Goal: Information Seeking & Learning: Find specific fact

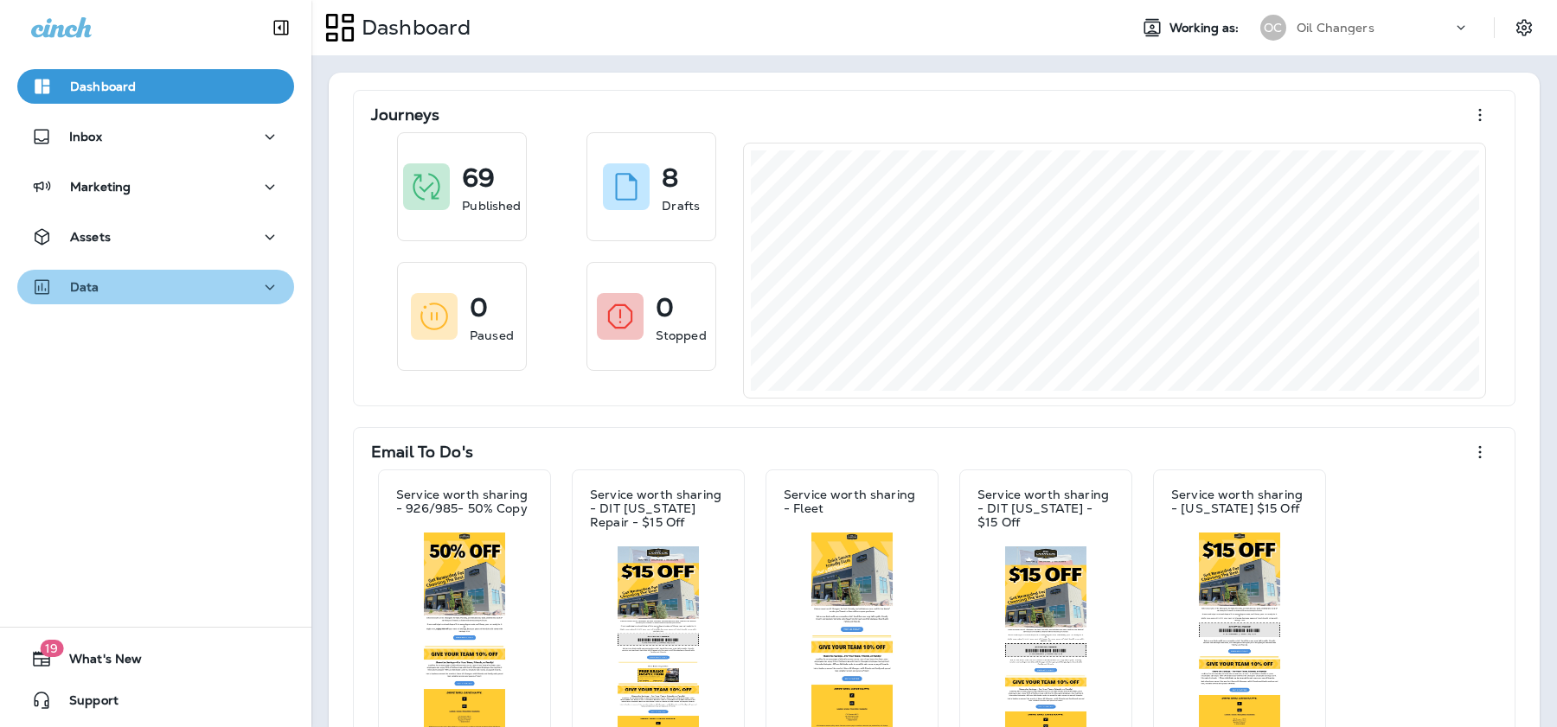
click at [253, 290] on div "Data" at bounding box center [155, 288] width 249 height 22
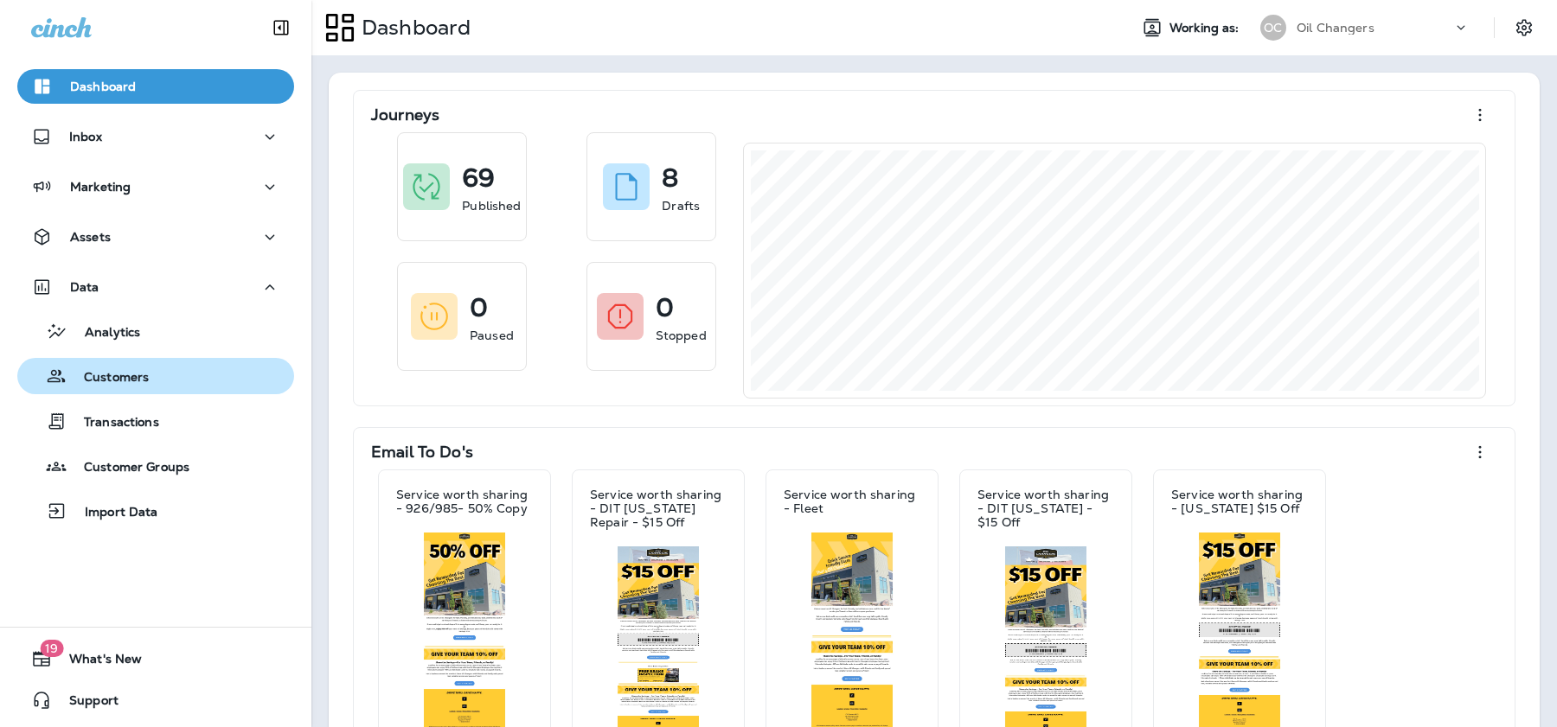
click at [138, 375] on p "Customers" at bounding box center [108, 378] width 82 height 16
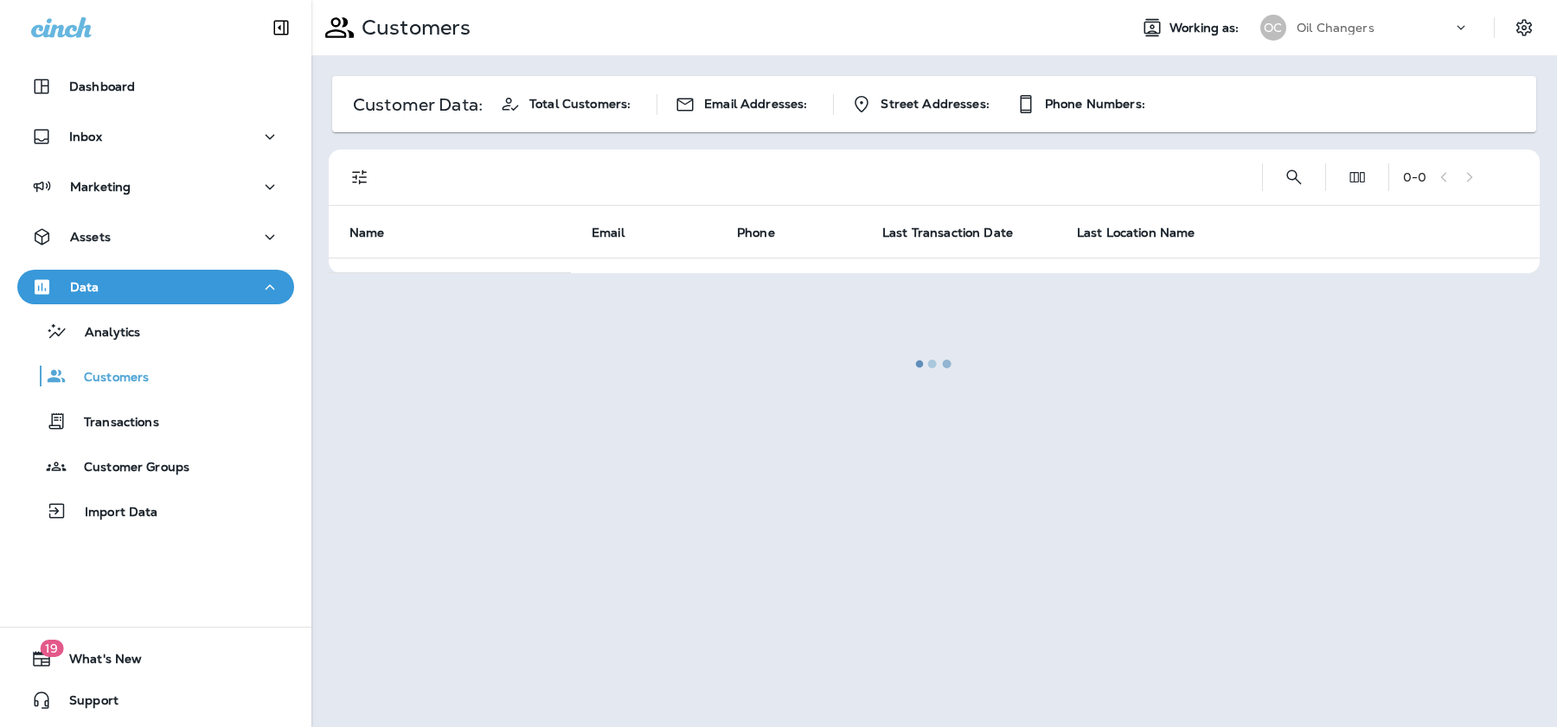
click at [1291, 180] on div at bounding box center [934, 364] width 1242 height 724
click at [1294, 176] on div at bounding box center [934, 364] width 1242 height 724
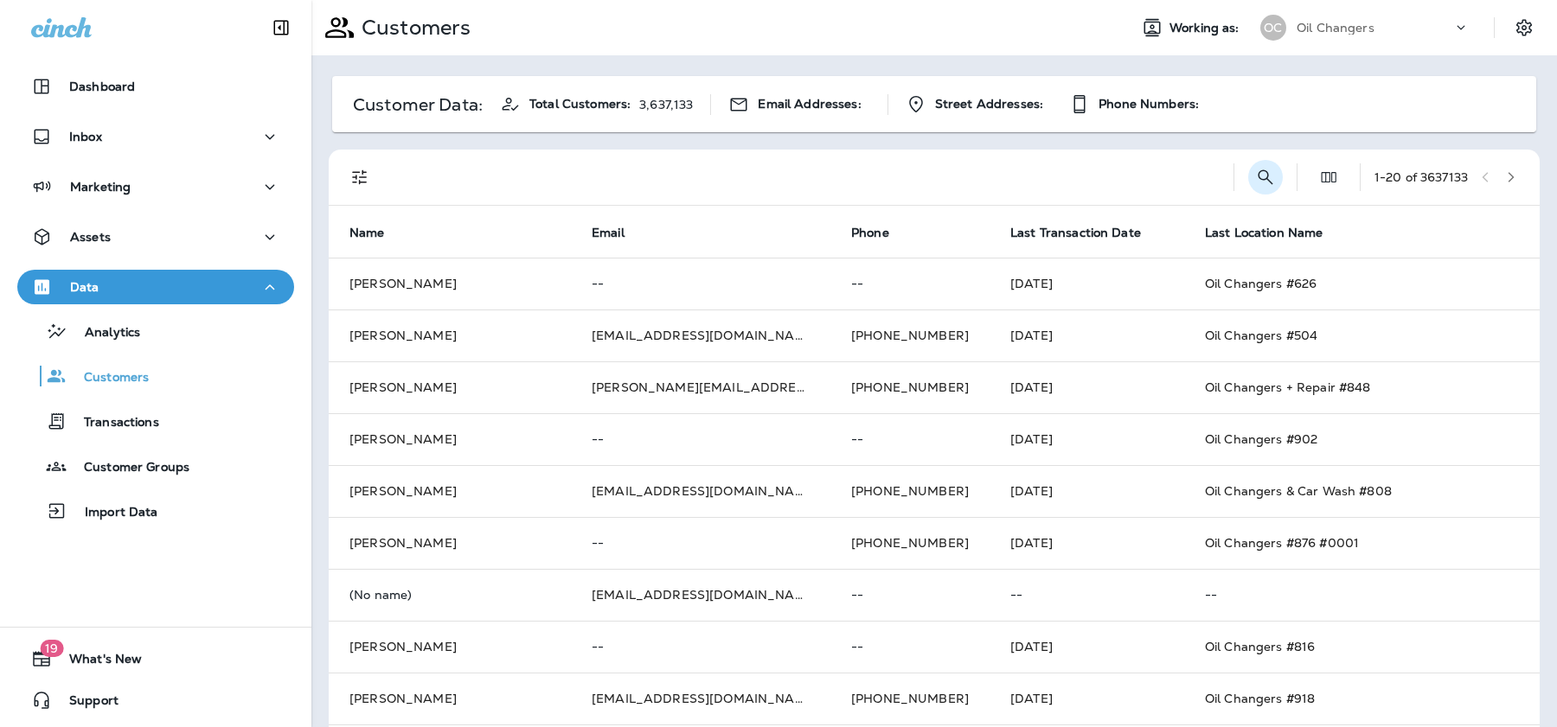
click at [1257, 176] on icon "Search Customers" at bounding box center [1265, 177] width 21 height 21
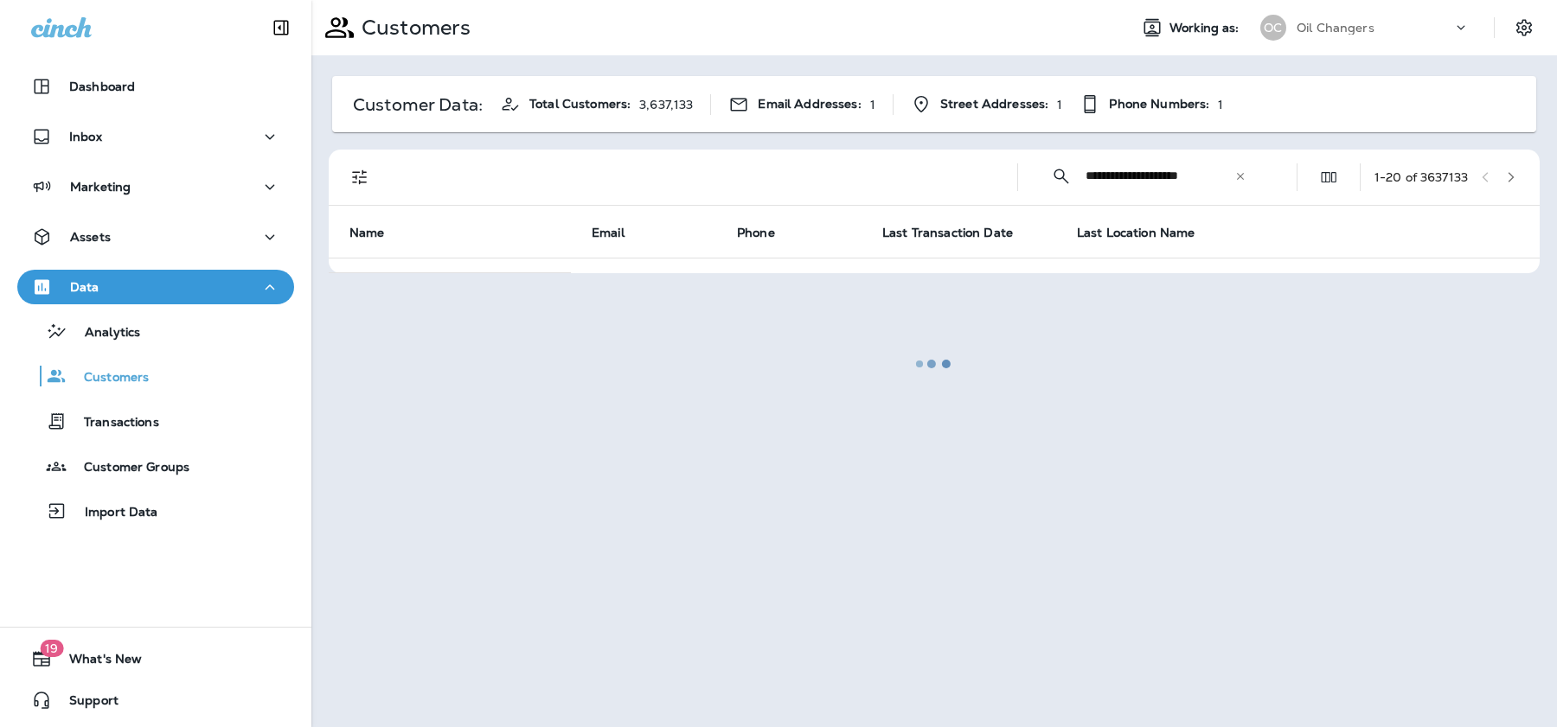
type input "**********"
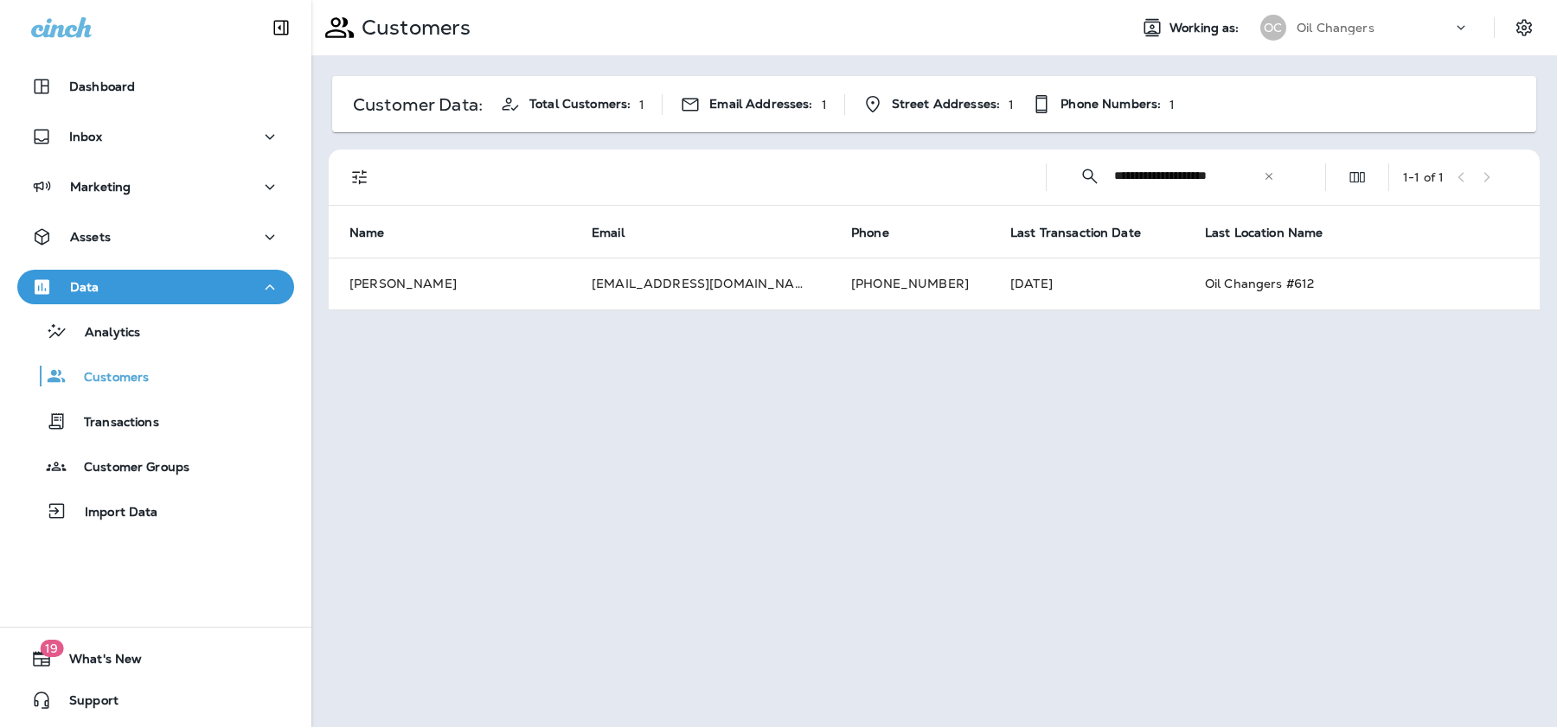
scroll to position [0, 0]
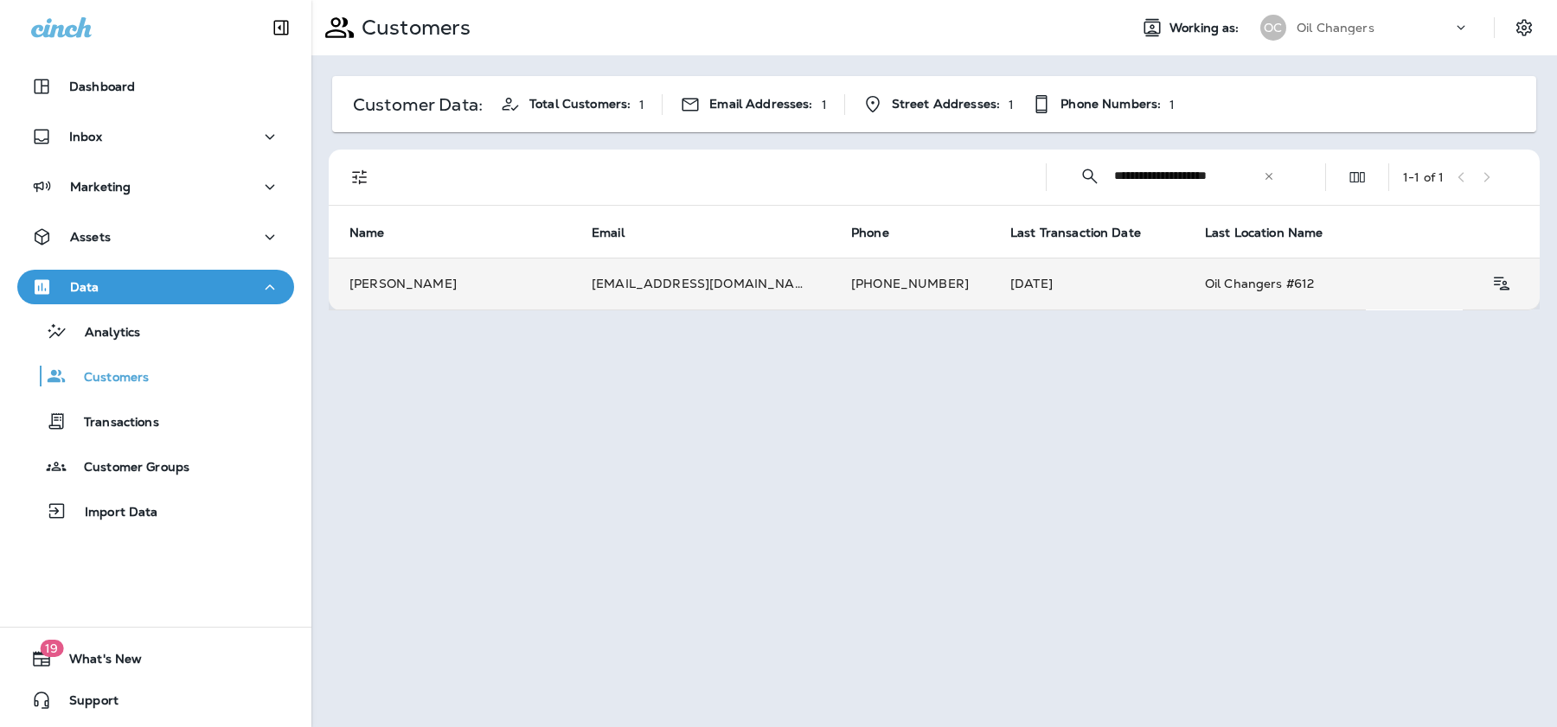
click at [679, 296] on td "9090abraham@gmail.com" at bounding box center [700, 284] width 259 height 52
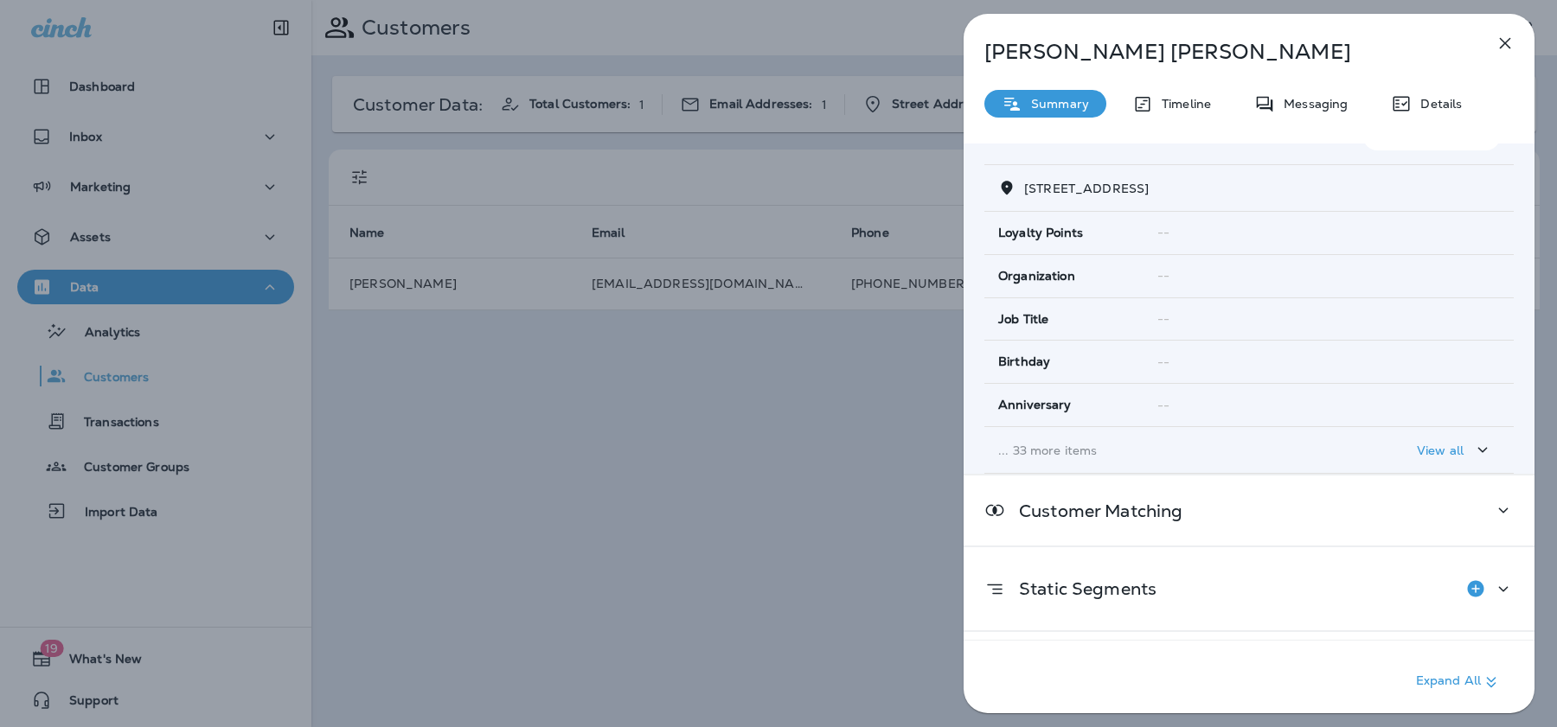
scroll to position [248, 0]
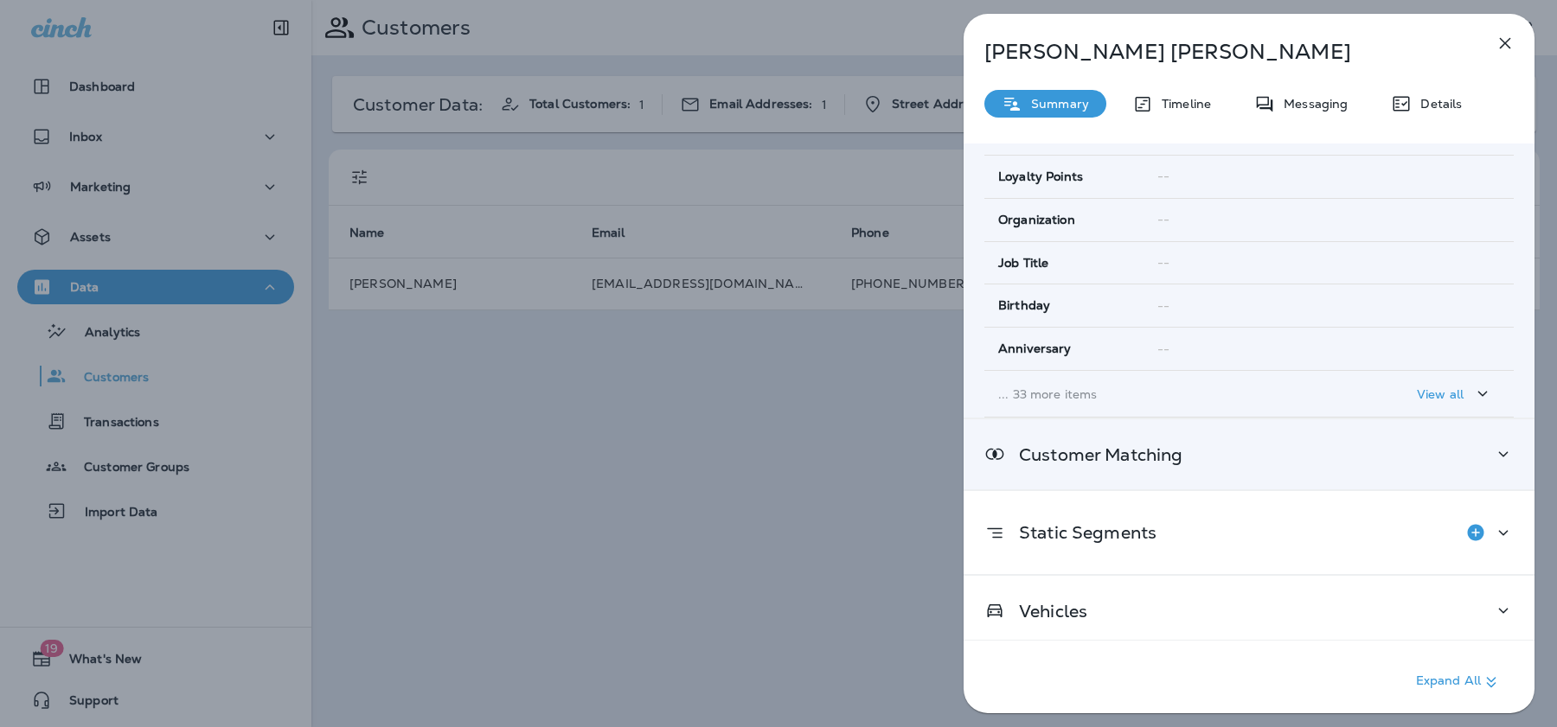
click at [1226, 446] on div "Customer Matching" at bounding box center [1248, 455] width 529 height 22
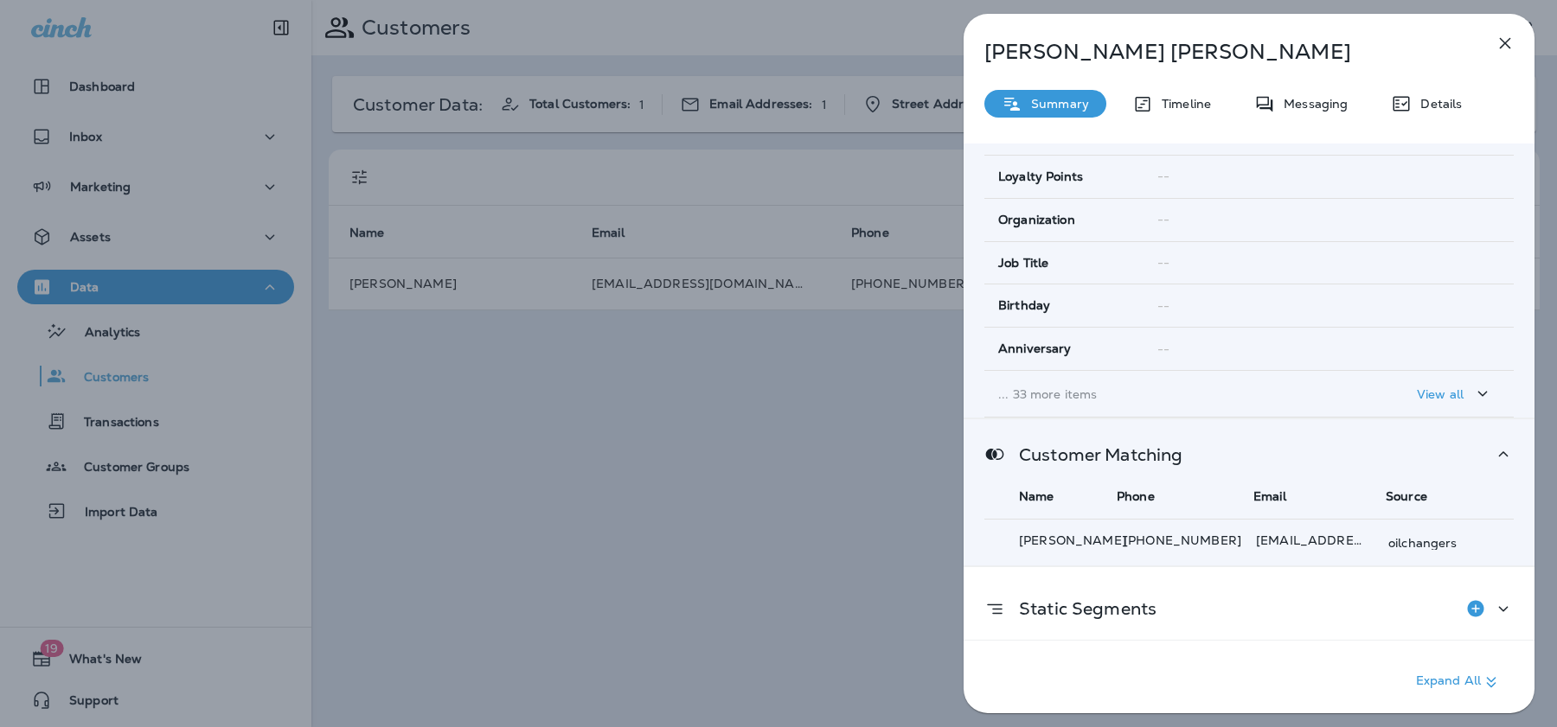
scroll to position [324, 0]
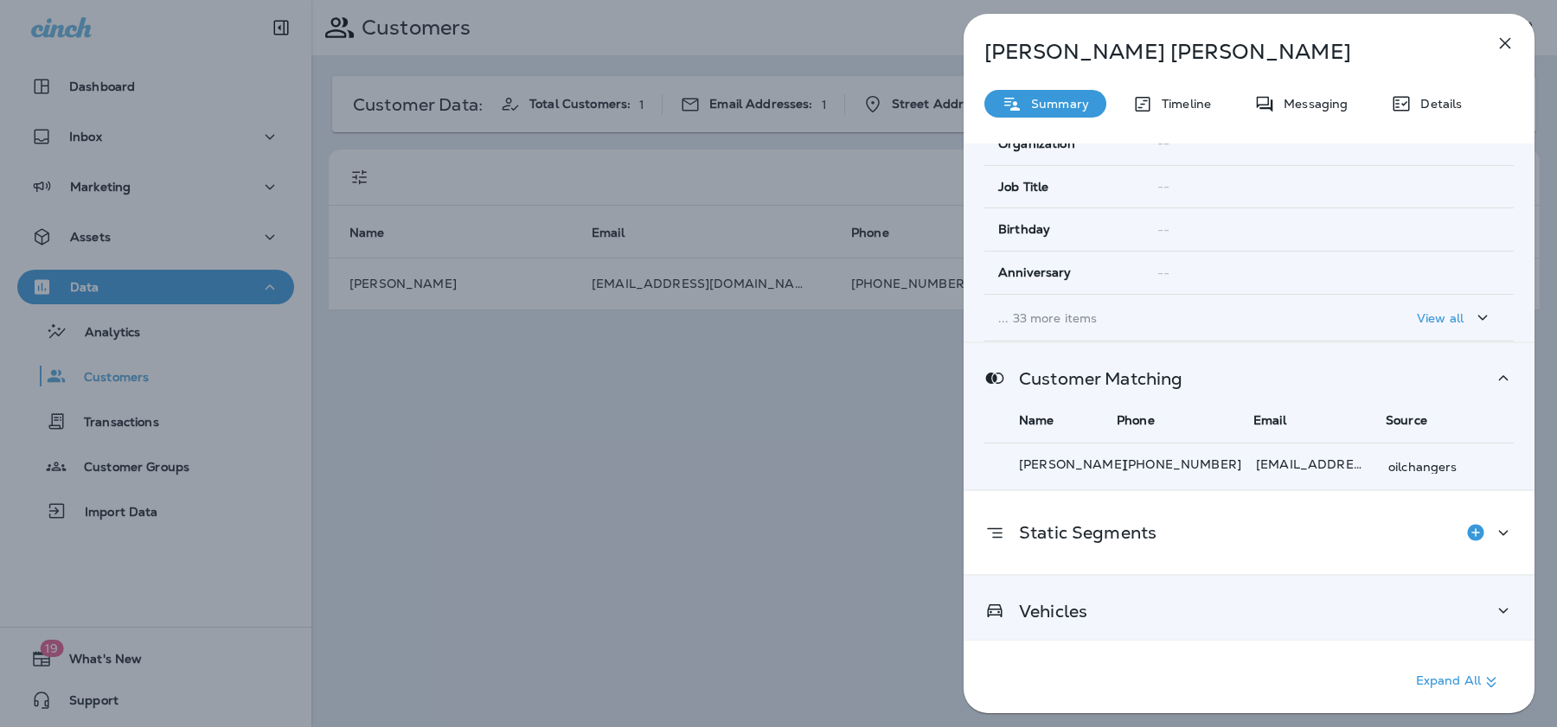
click at [1162, 611] on div "Vehicles" at bounding box center [1248, 611] width 529 height 22
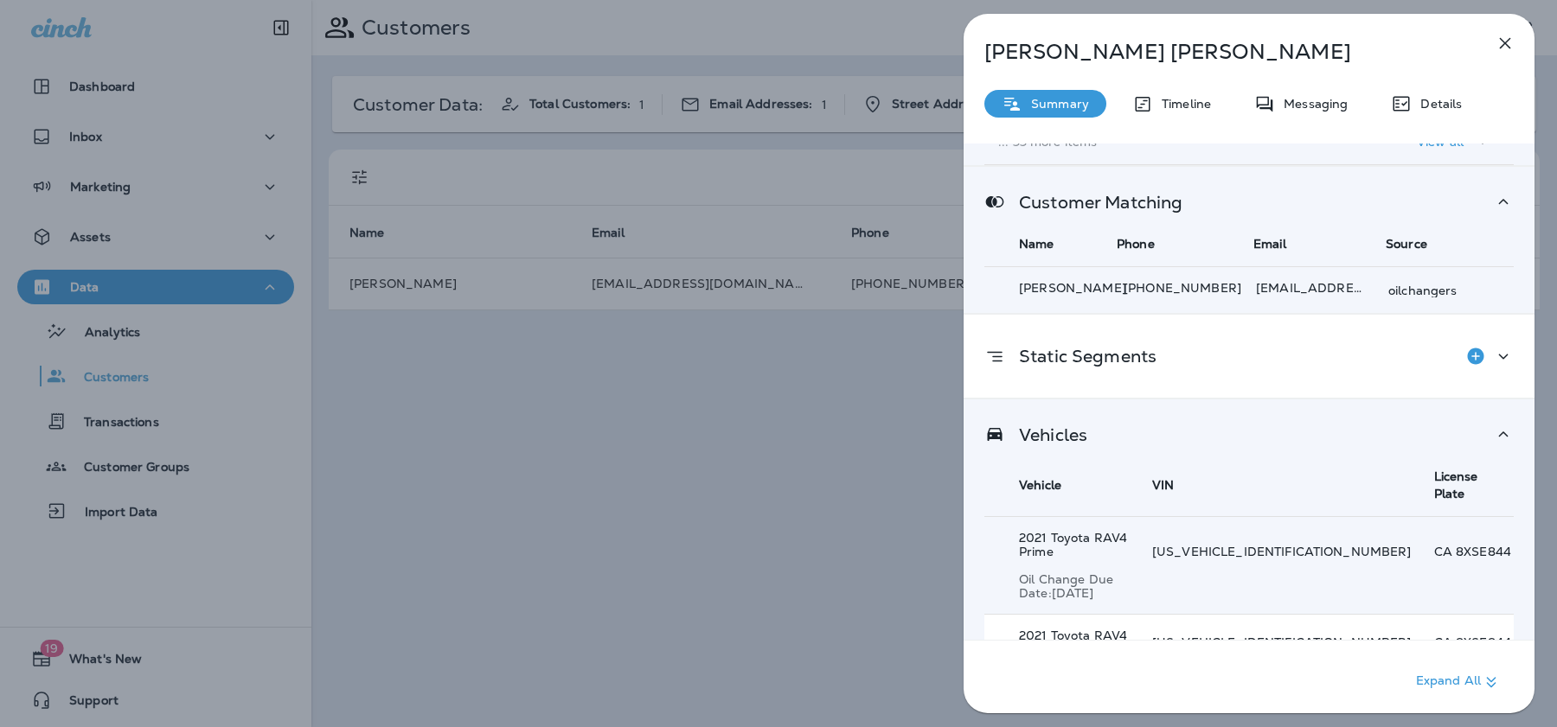
scroll to position [422, 0]
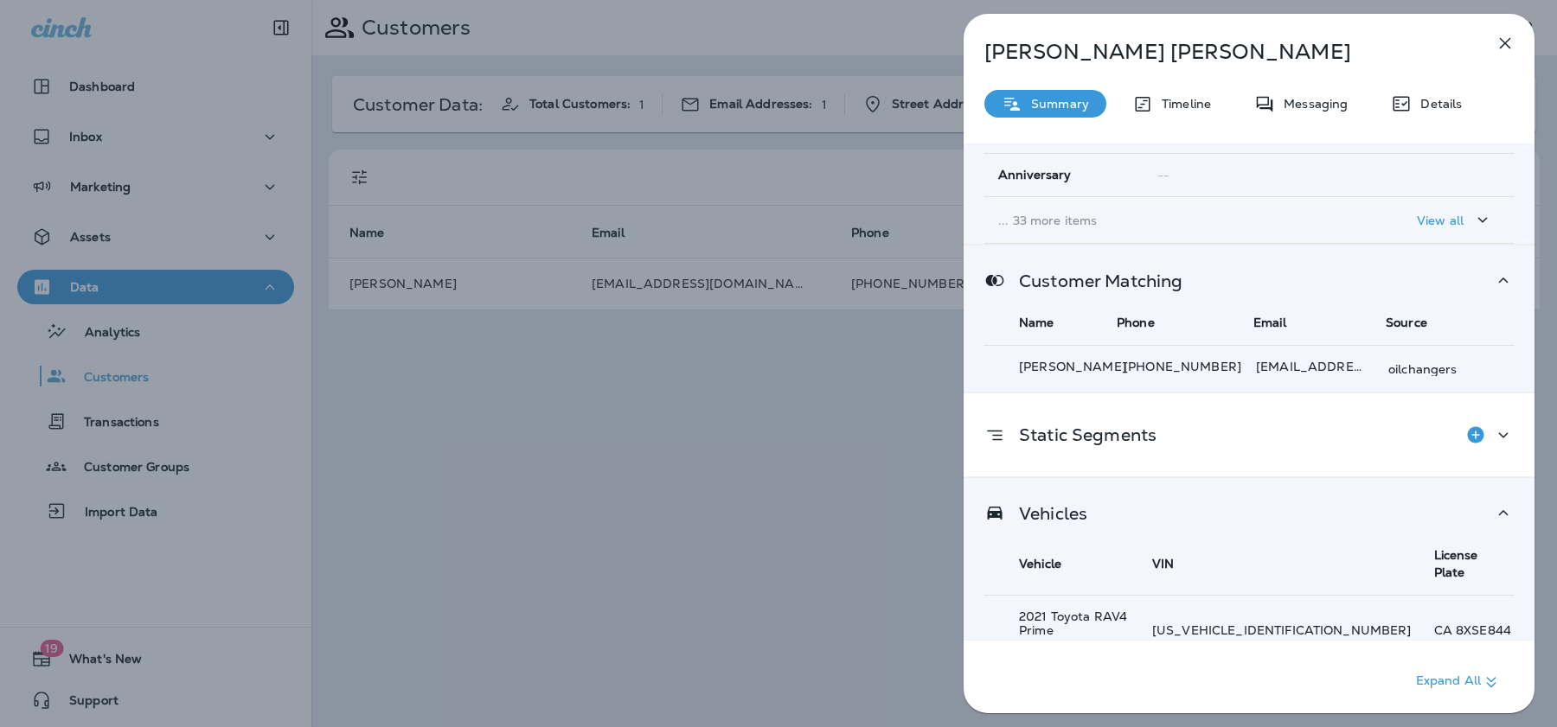
click at [855, 475] on div "Abraham Alvarez Summary Timeline Messaging Details Customer Info Basic Info Opt…" at bounding box center [778, 363] width 1557 height 727
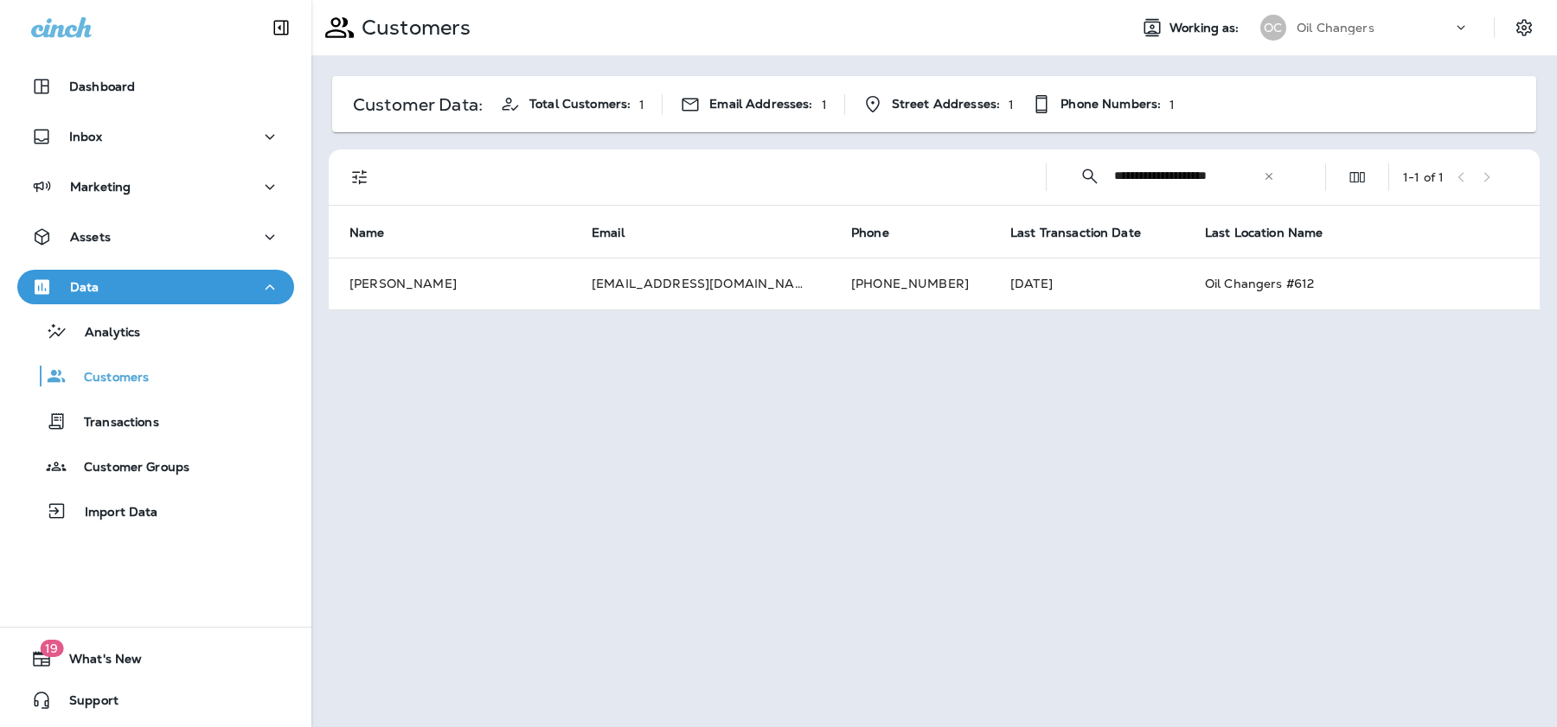
click at [1275, 182] on div "​" at bounding box center [1269, 175] width 12 height 17
click at [1246, 180] on input "text" at bounding box center [1204, 176] width 180 height 46
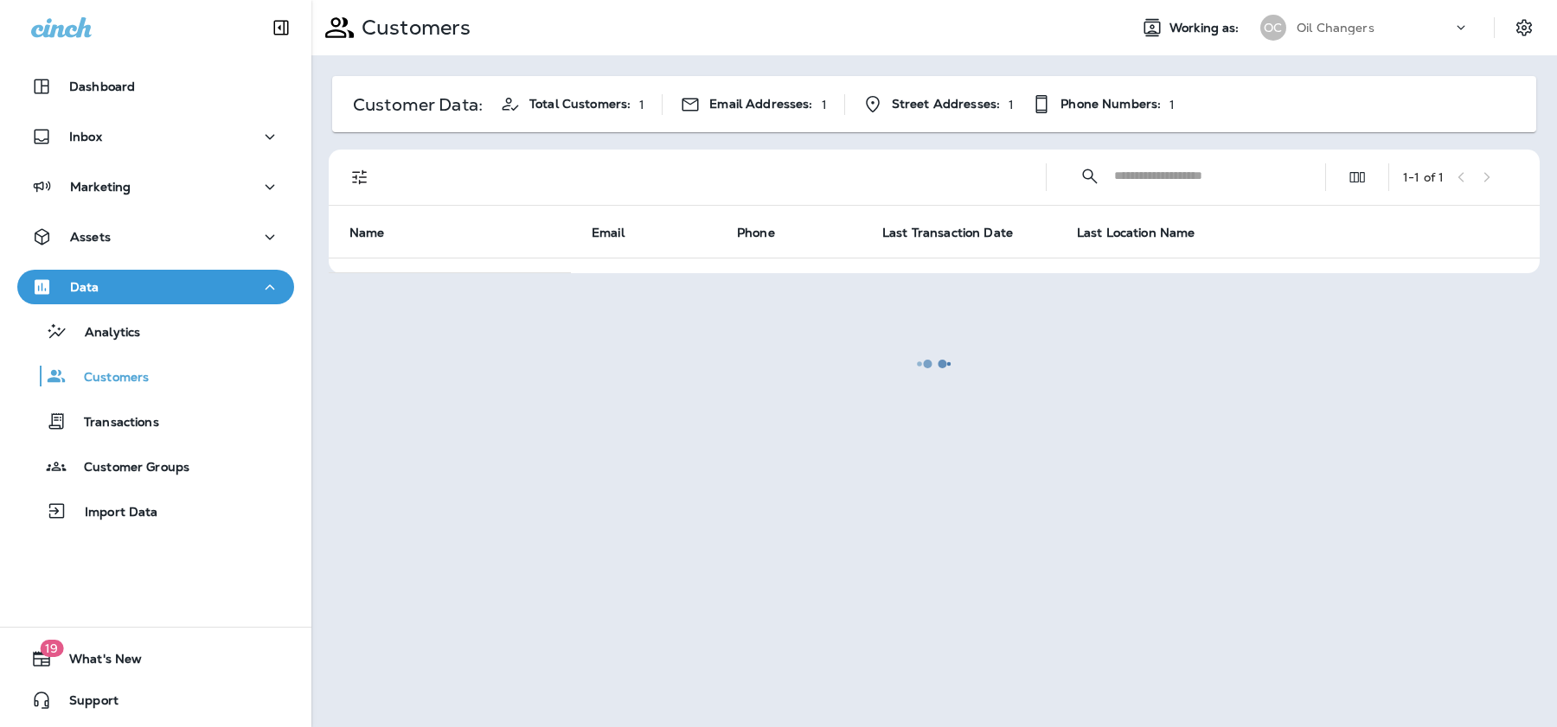
paste input "**********"
type input "**********"
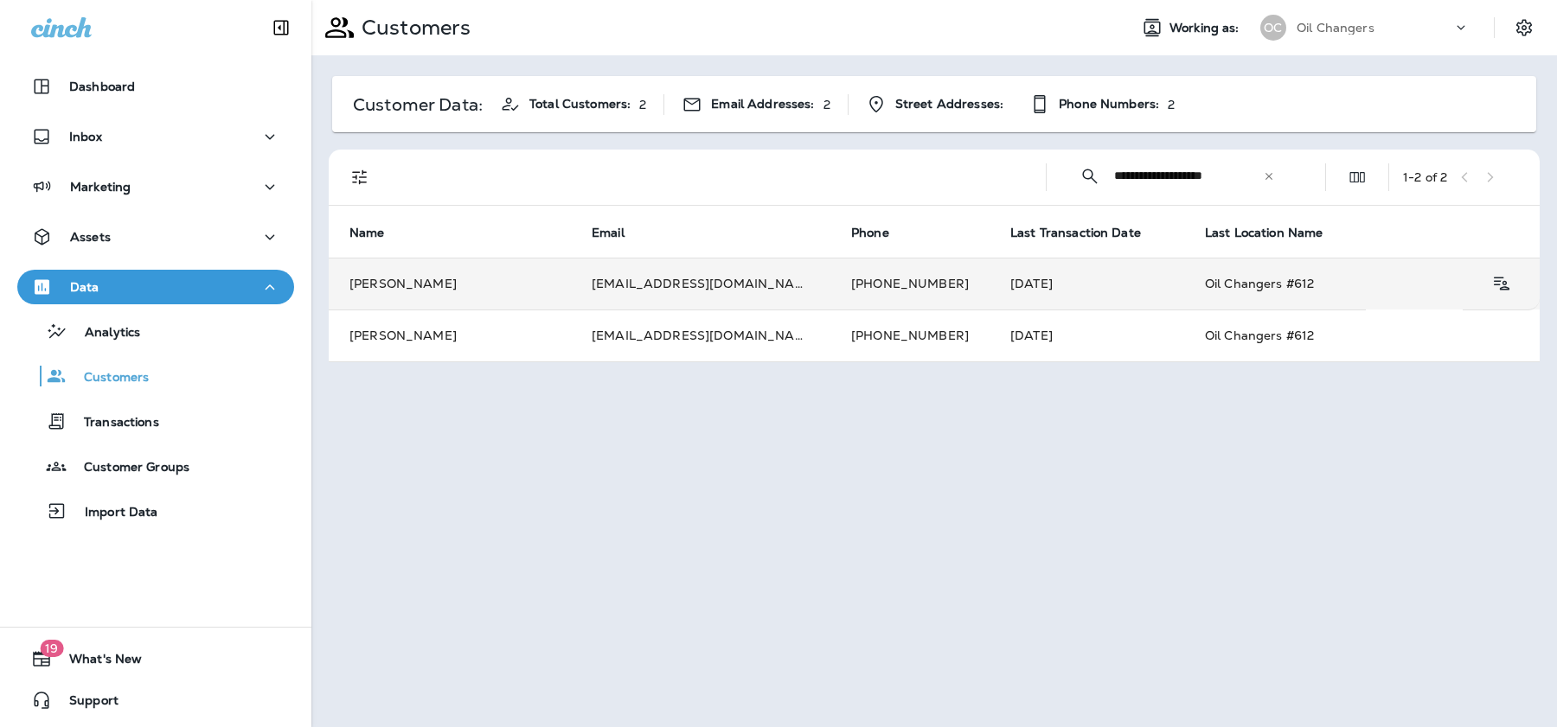
click at [706, 290] on td "[EMAIL_ADDRESS][DOMAIN_NAME]" at bounding box center [700, 284] width 259 height 52
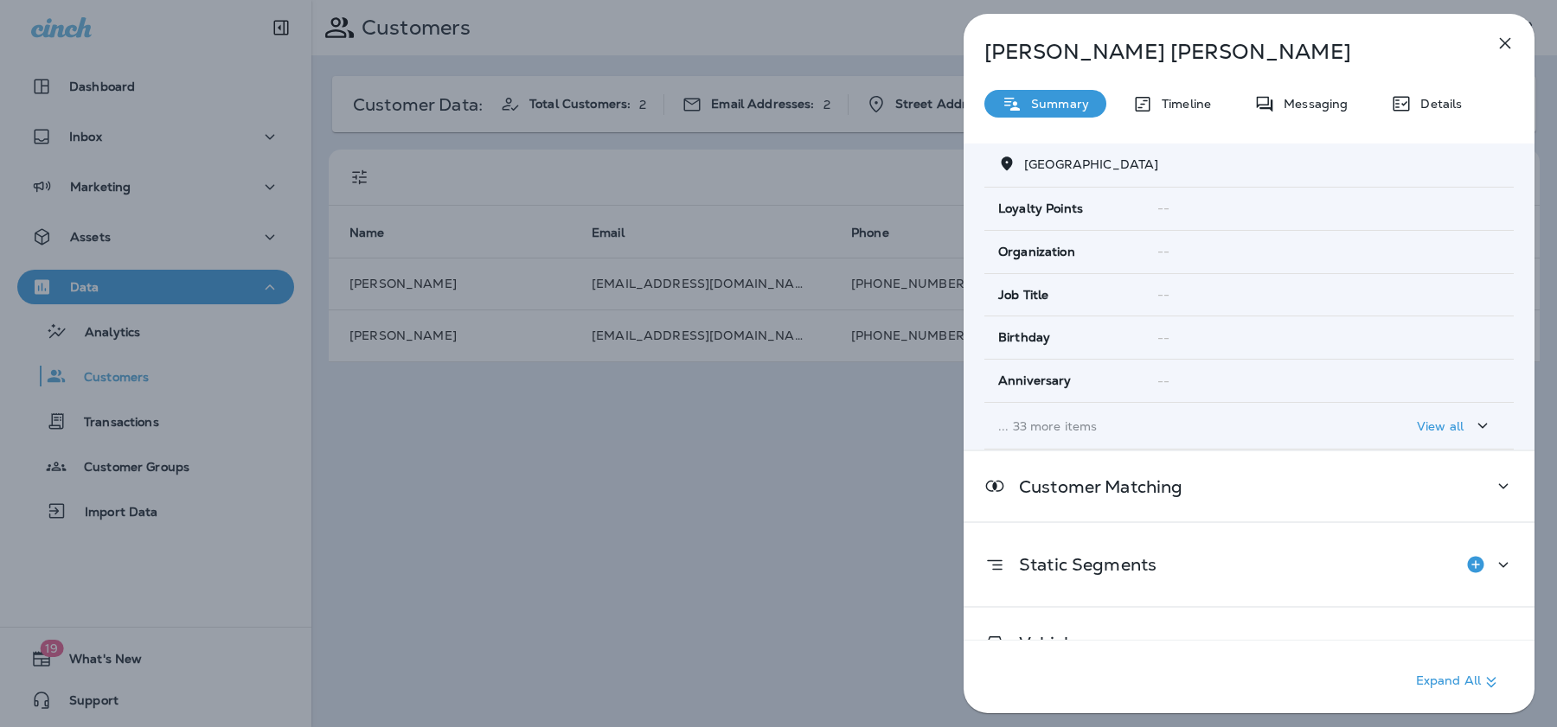
scroll to position [248, 0]
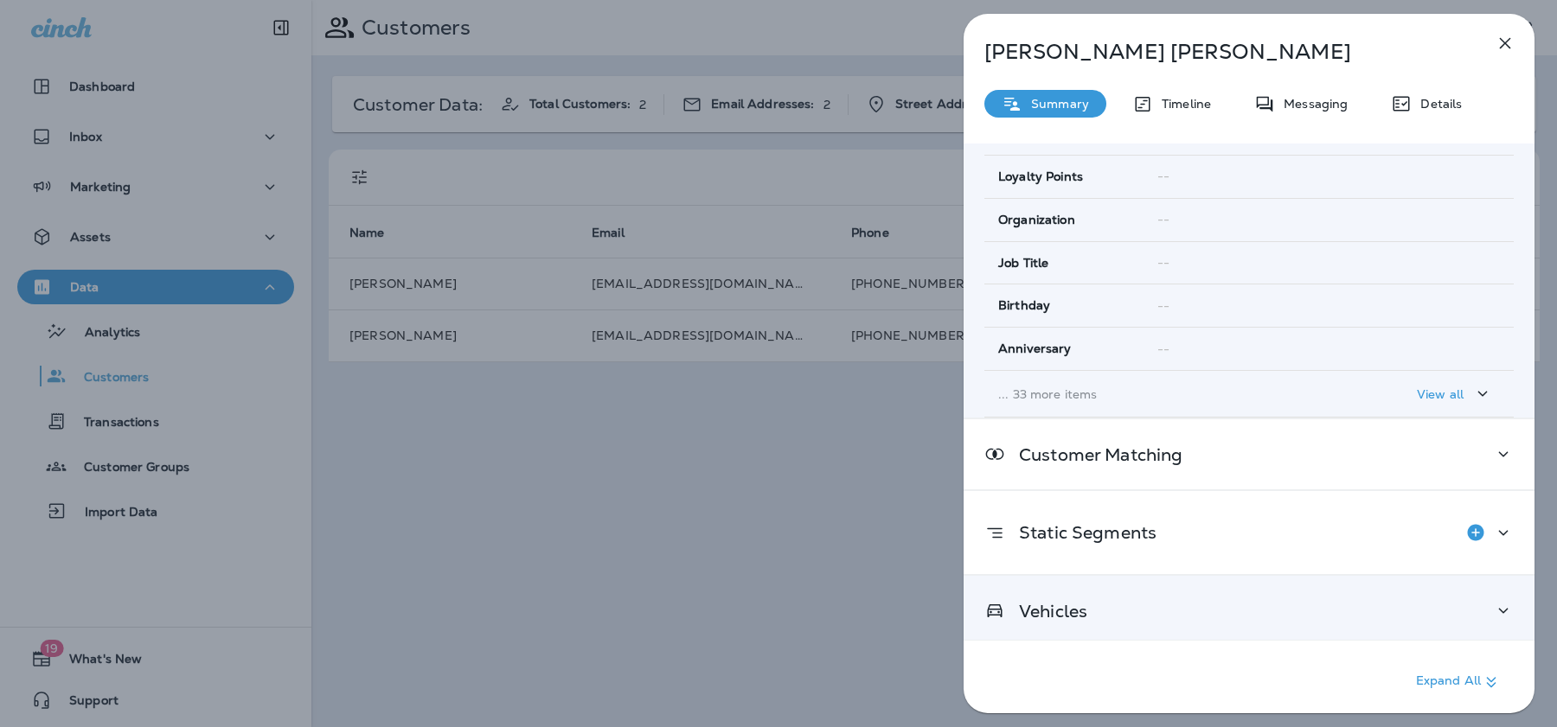
click at [1131, 611] on div "Vehicles" at bounding box center [1248, 611] width 529 height 22
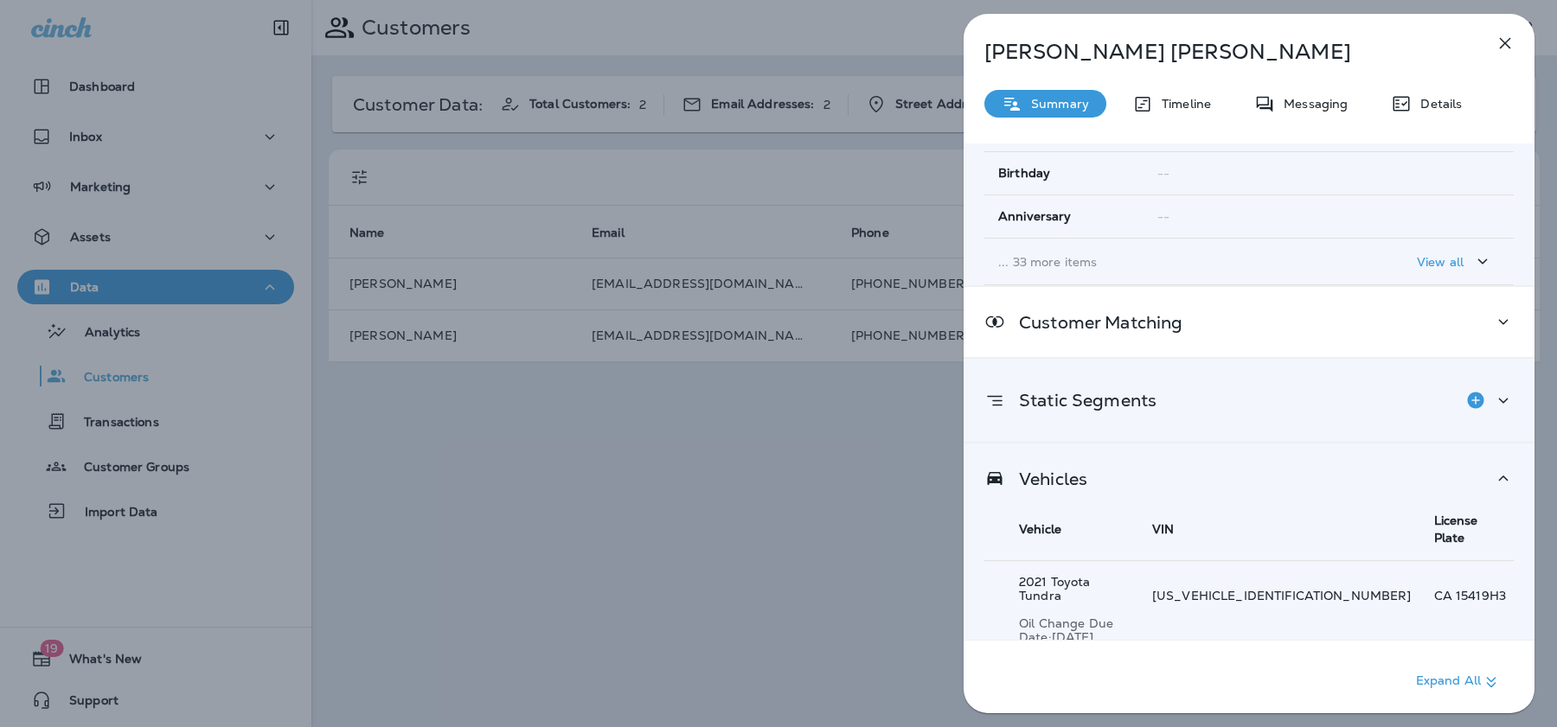
scroll to position [389, 0]
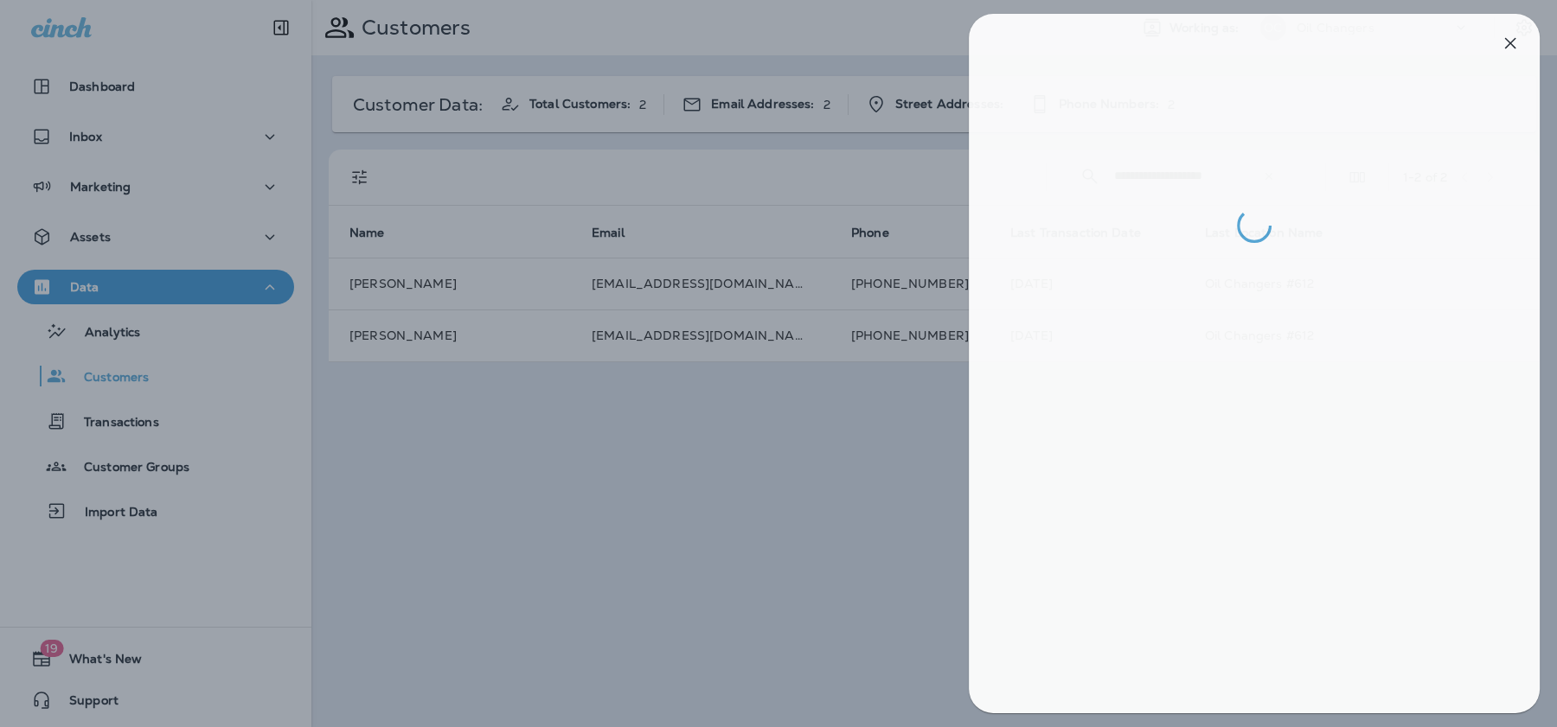
click at [856, 433] on div at bounding box center [783, 363] width 1557 height 727
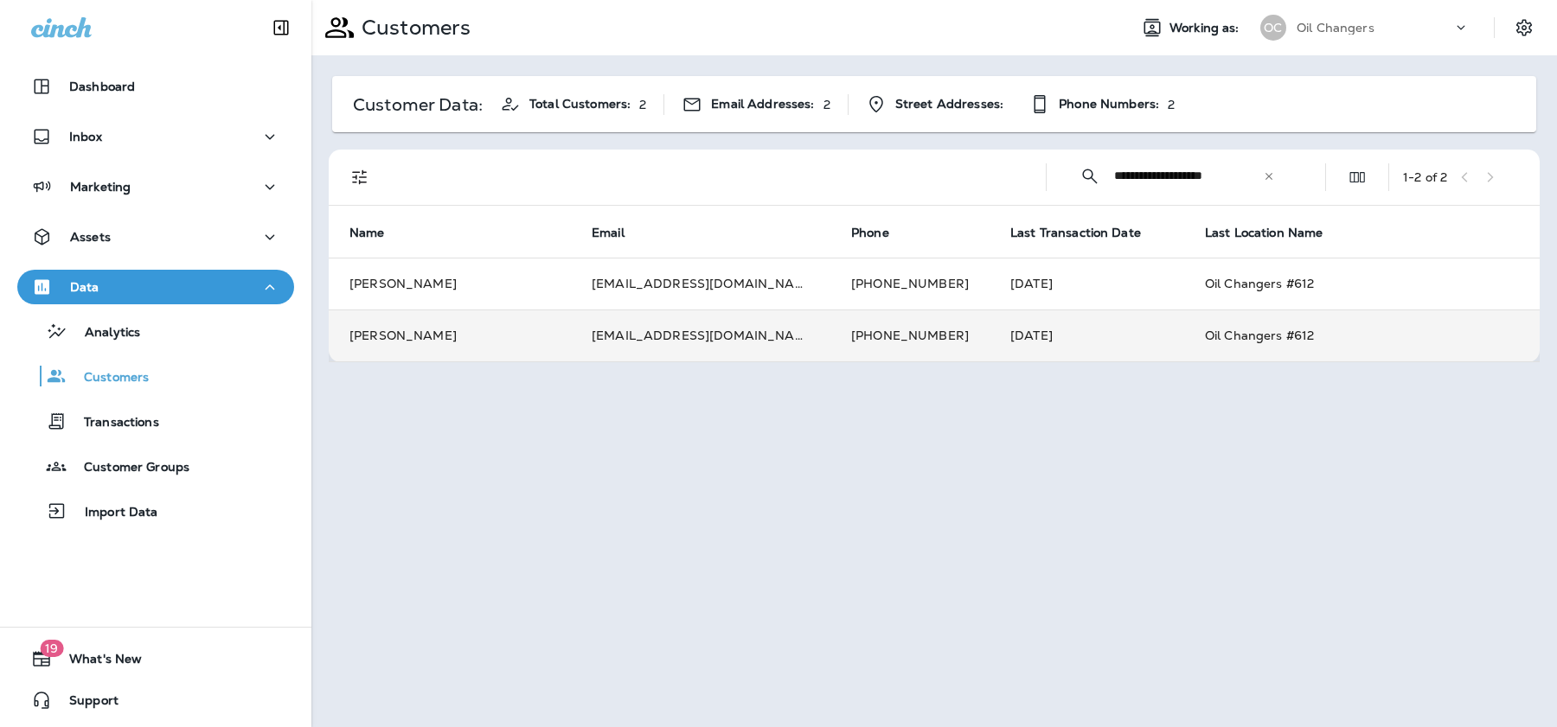
click at [714, 341] on td "[EMAIL_ADDRESS][DOMAIN_NAME]" at bounding box center [700, 336] width 259 height 52
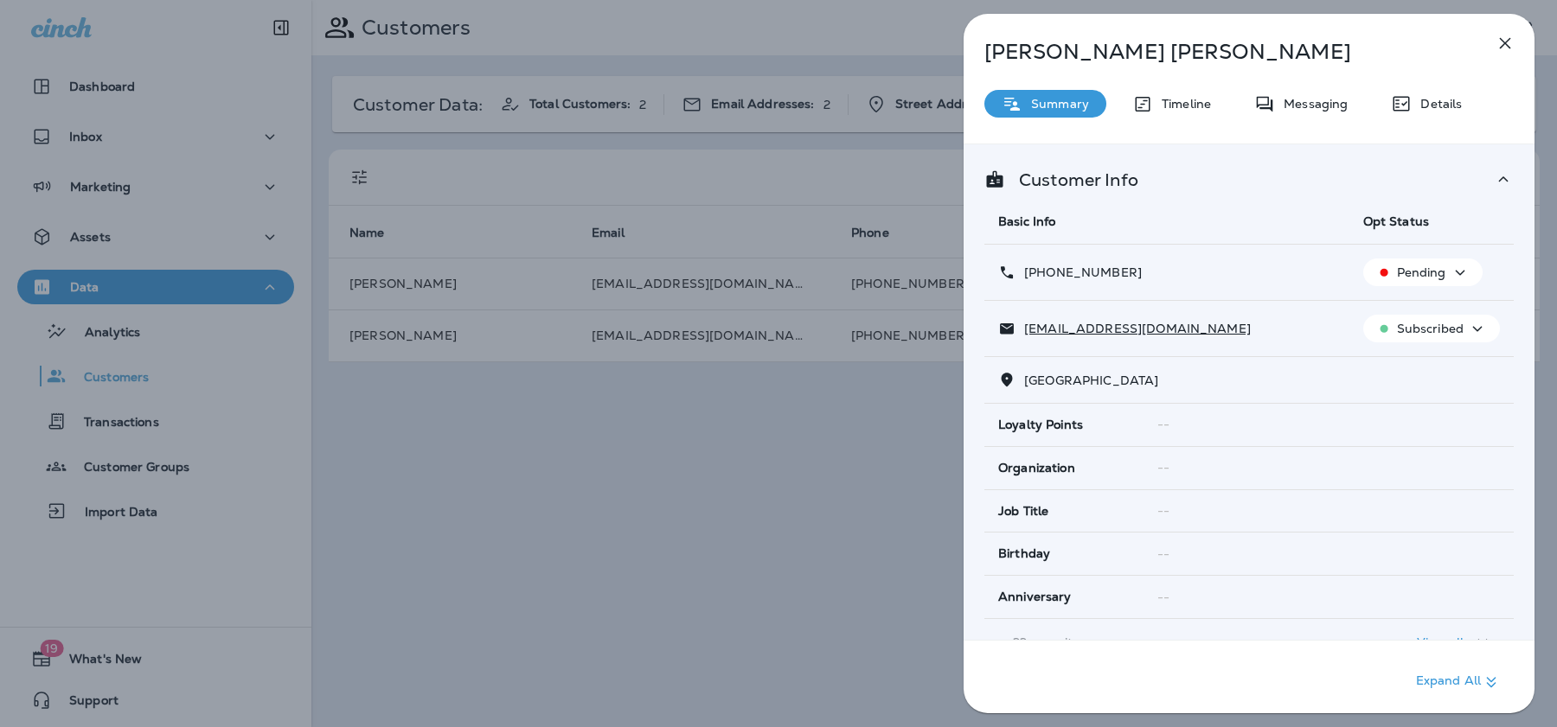
scroll to position [248, 0]
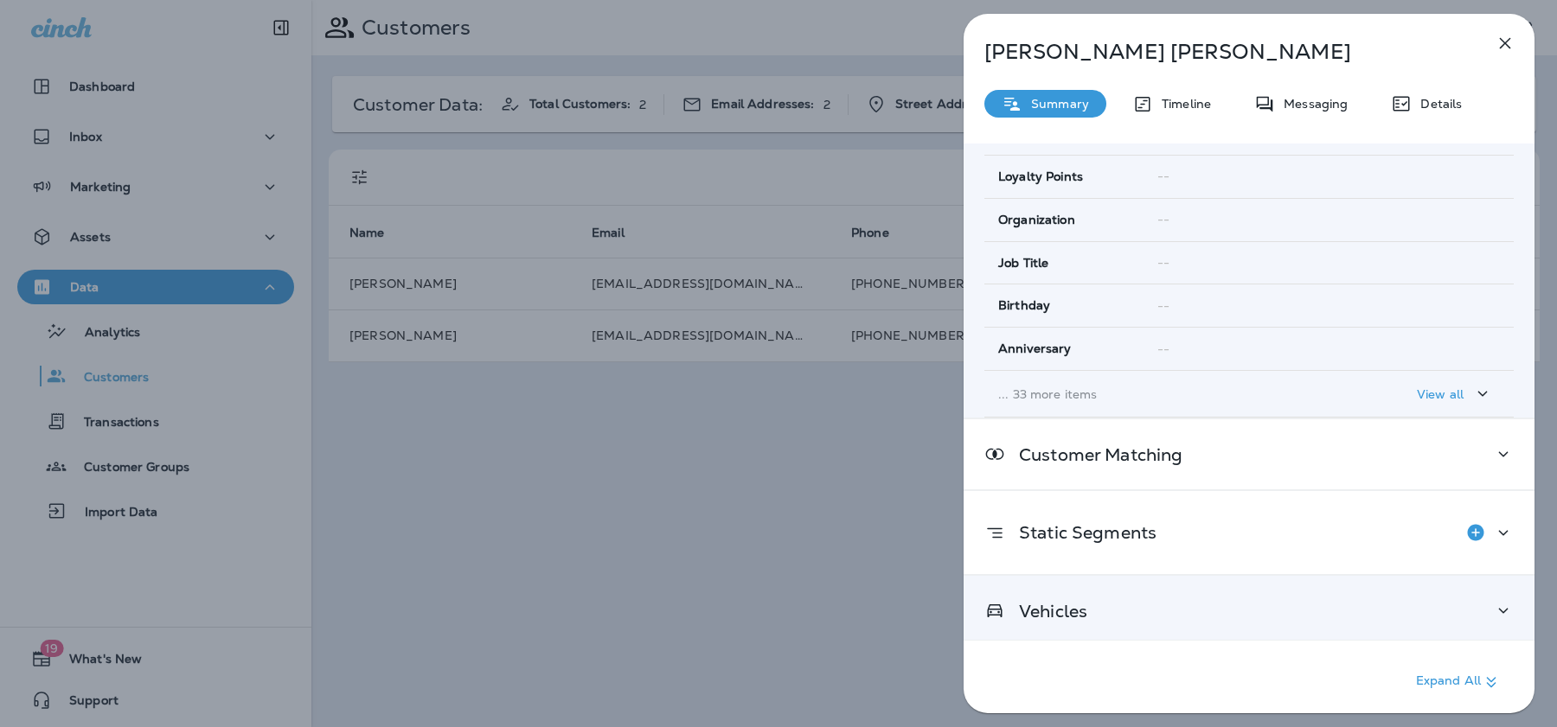
click at [1124, 624] on div "Vehicles" at bounding box center [1249, 611] width 571 height 70
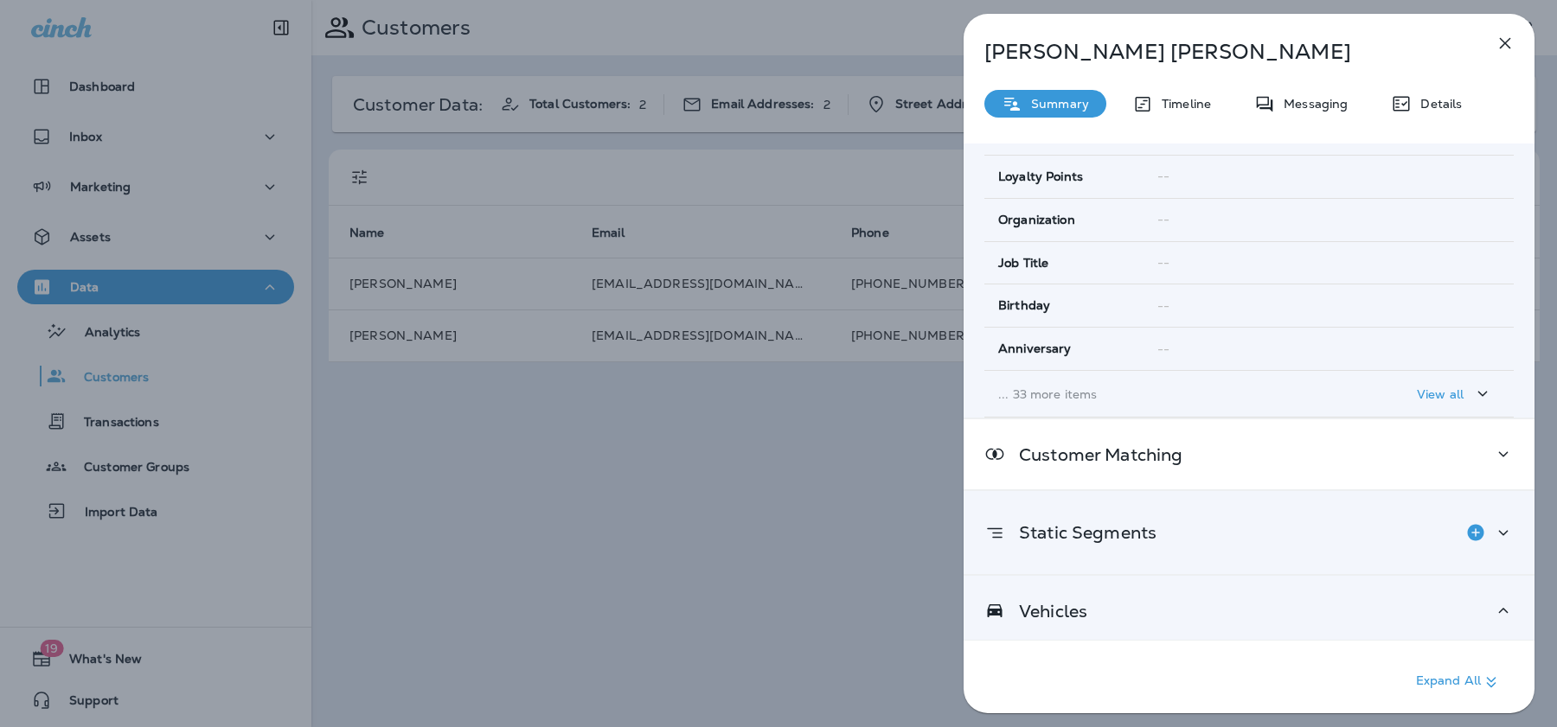
scroll to position [347, 0]
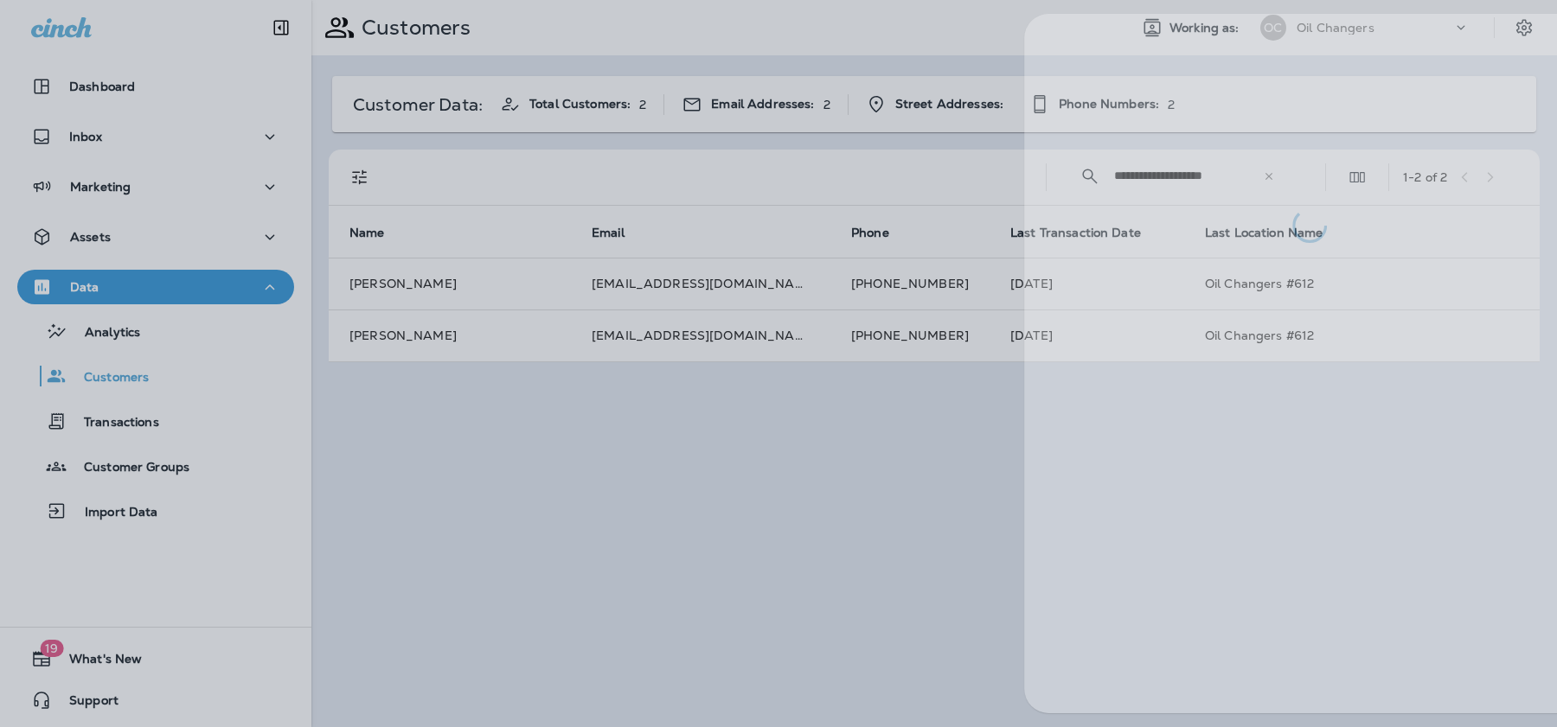
click at [934, 510] on div at bounding box center [839, 363] width 1557 height 727
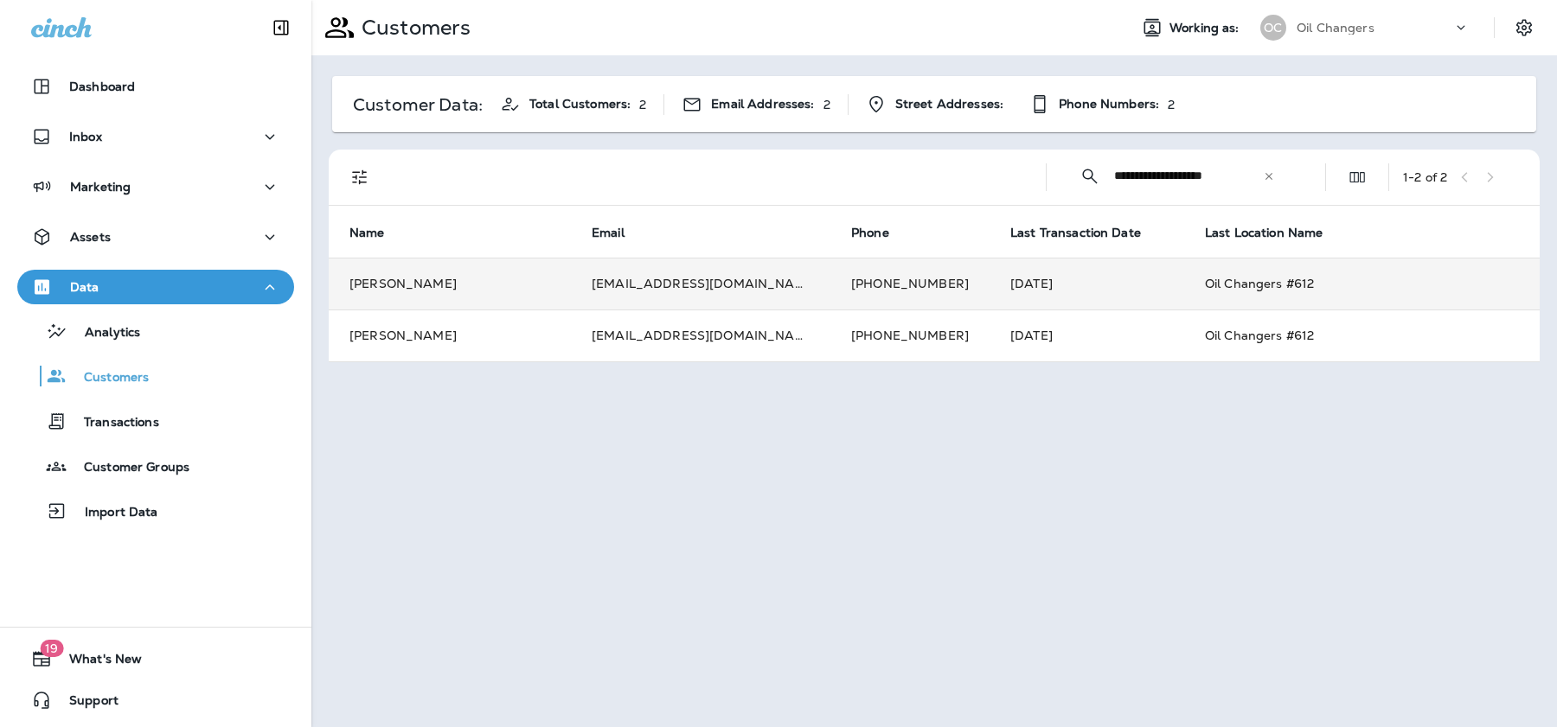
click at [708, 297] on td "[EMAIL_ADDRESS][DOMAIN_NAME]" at bounding box center [700, 284] width 259 height 52
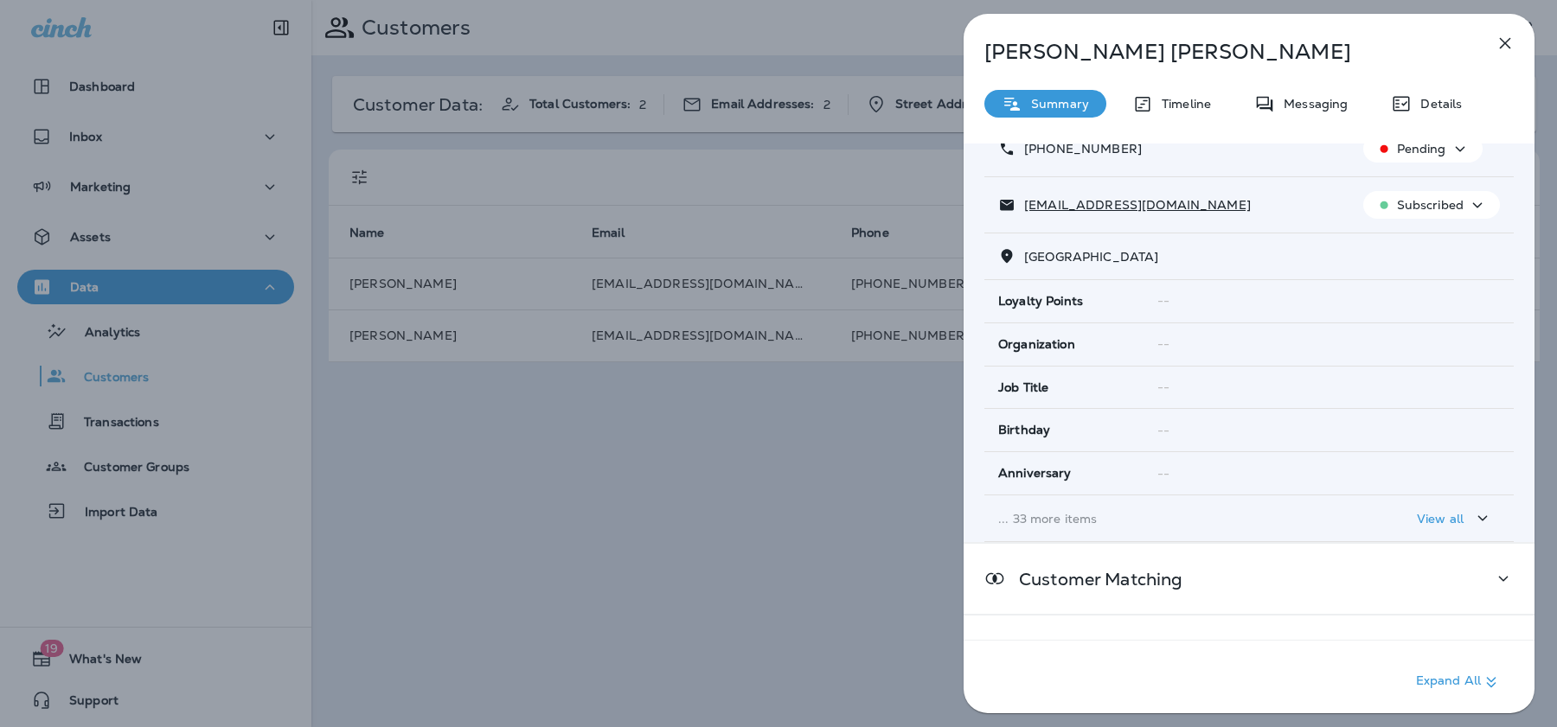
scroll to position [248, 0]
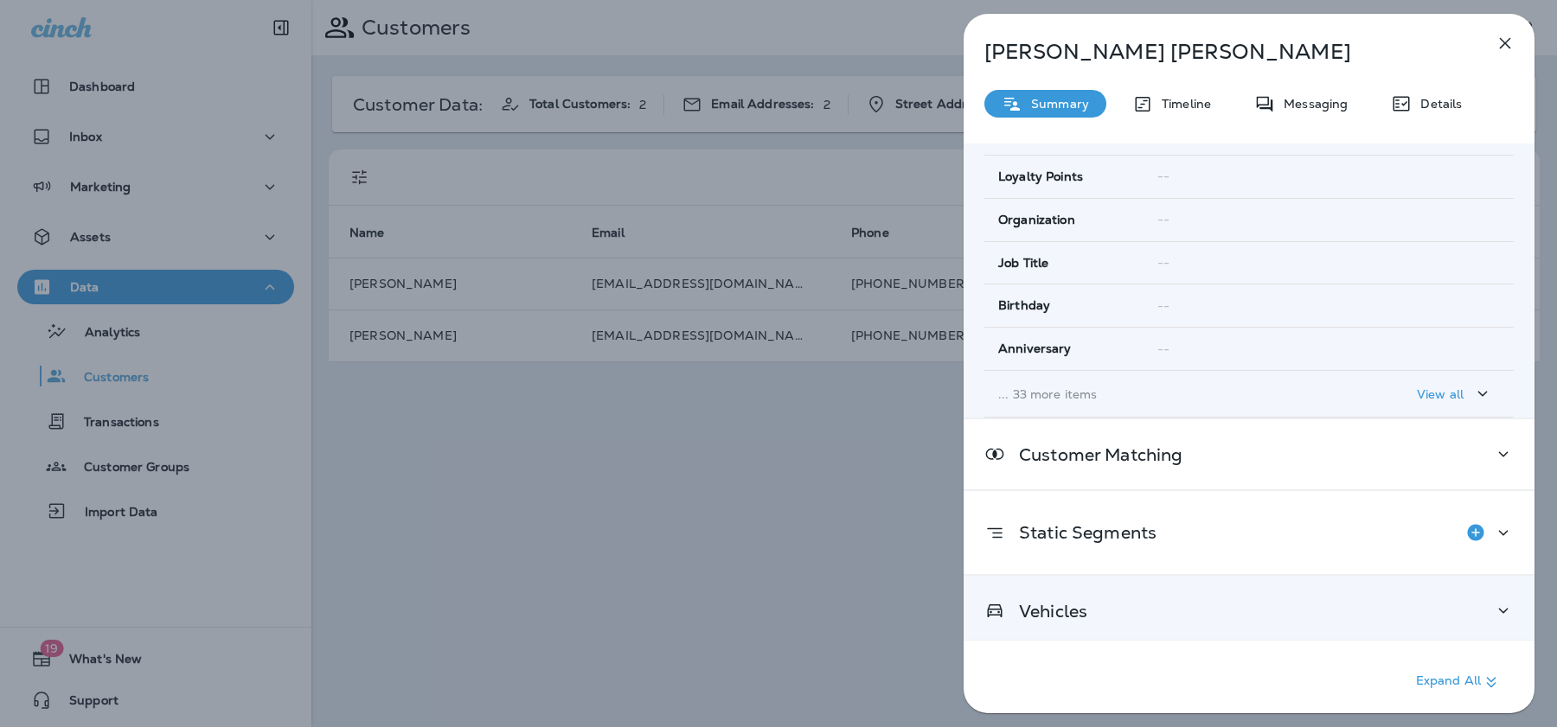
click at [1140, 583] on div "Vehicles" at bounding box center [1249, 611] width 571 height 70
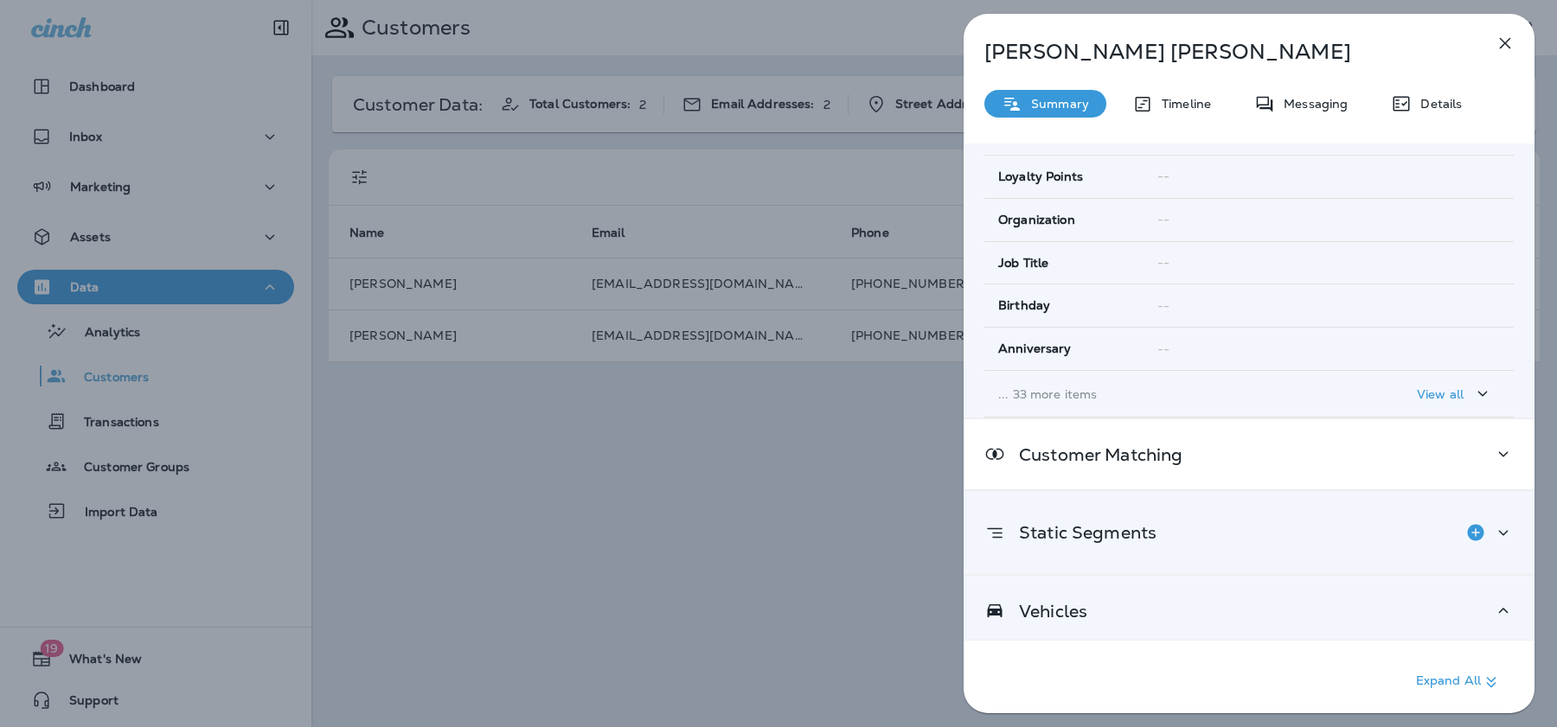
scroll to position [389, 0]
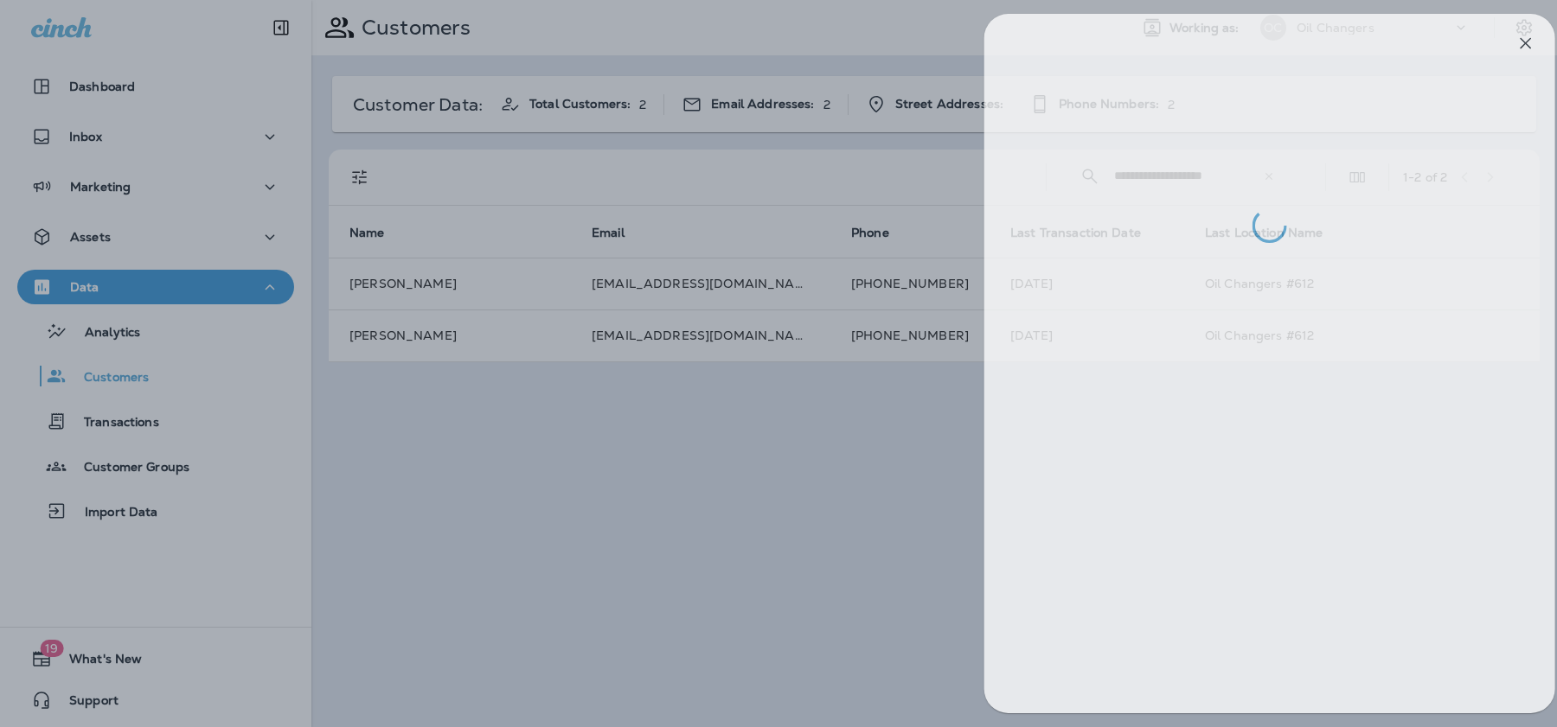
click at [796, 535] on div at bounding box center [799, 363] width 1557 height 727
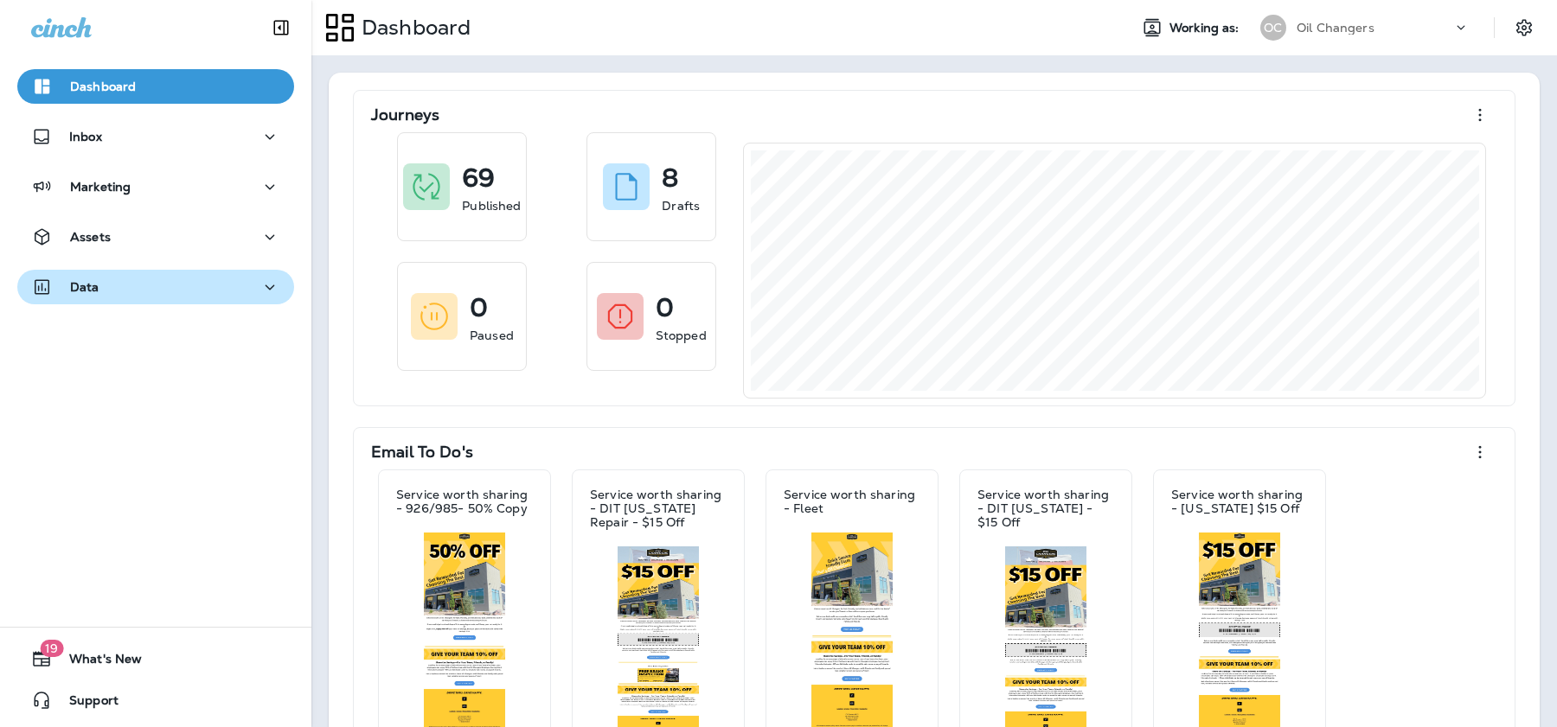
click at [158, 279] on div "Data" at bounding box center [155, 288] width 249 height 22
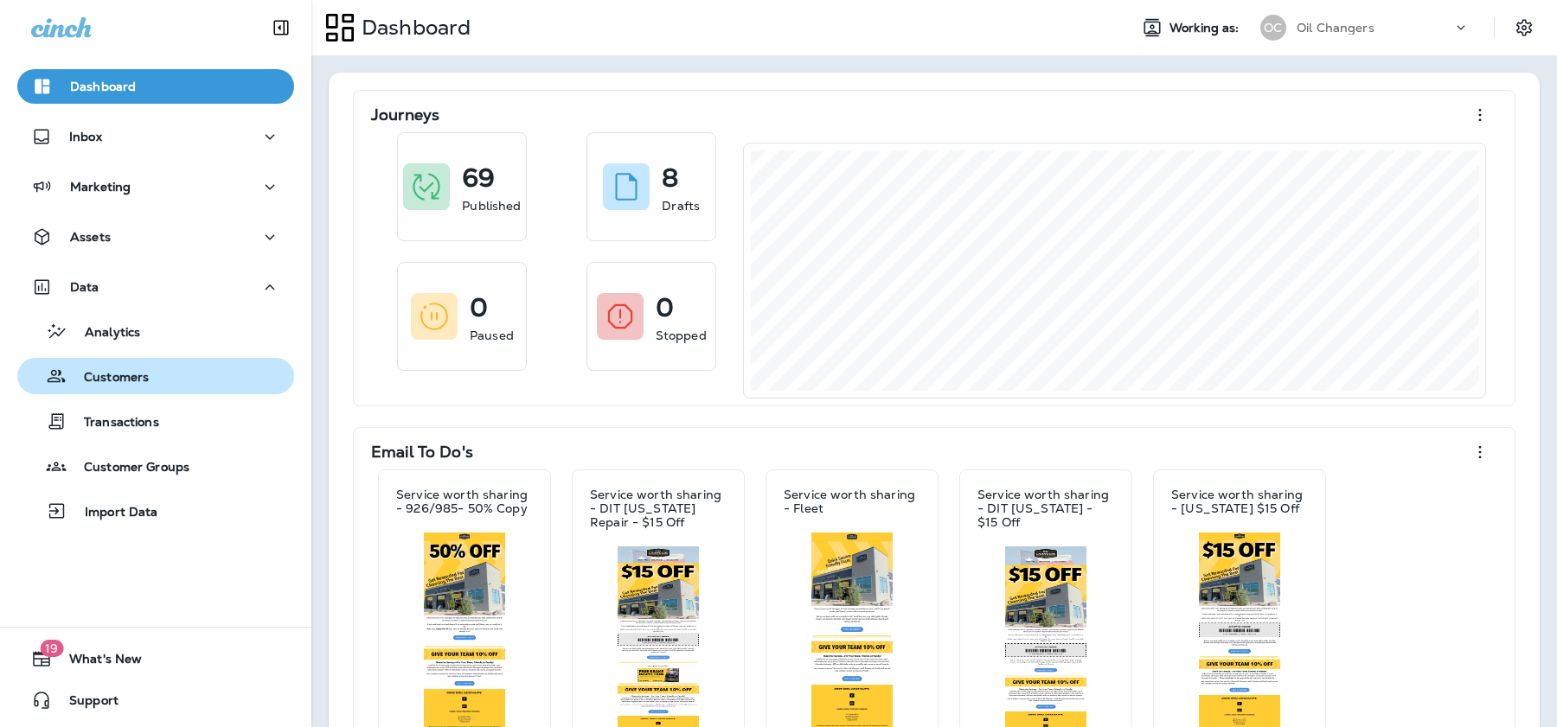
click at [157, 371] on div "Customers" at bounding box center [155, 376] width 263 height 26
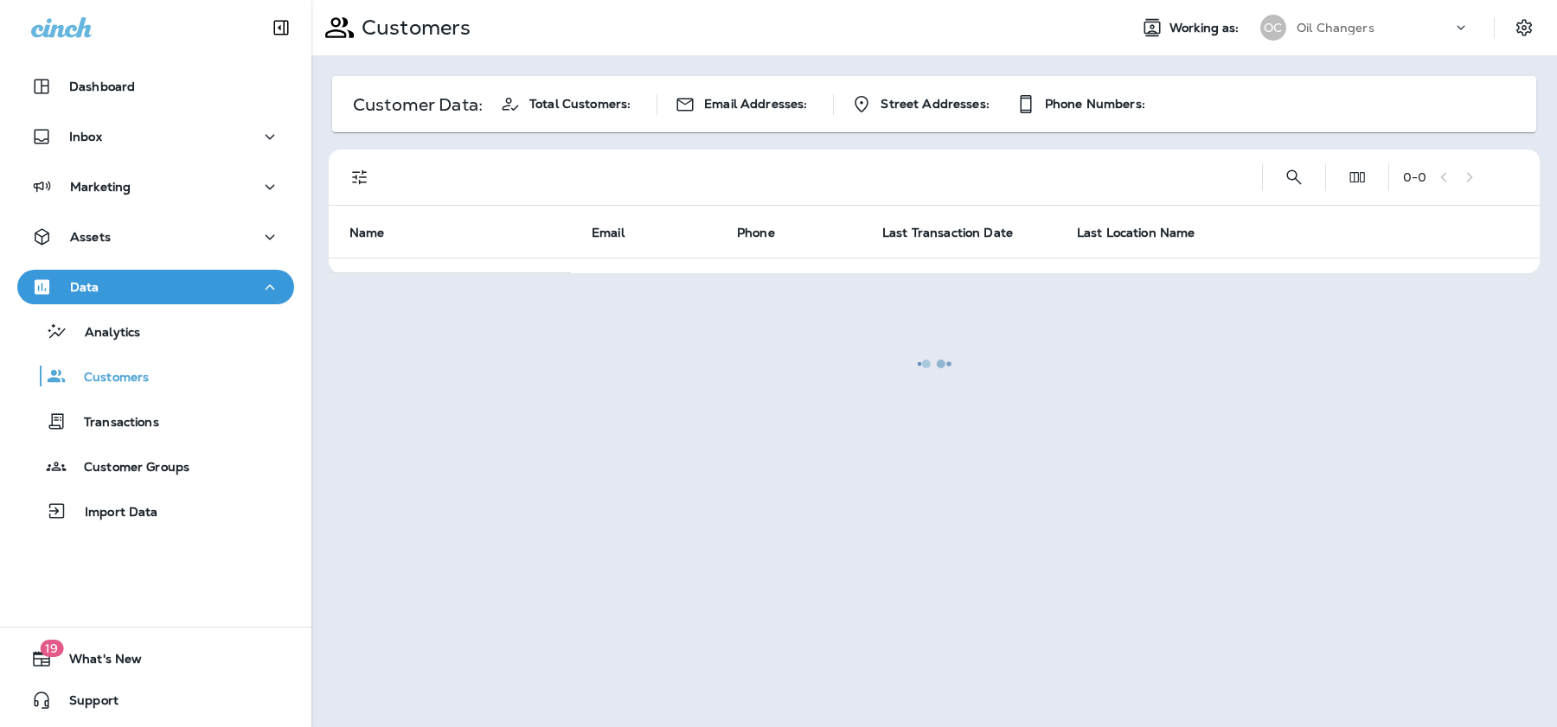
click at [1298, 176] on div at bounding box center [934, 364] width 1242 height 724
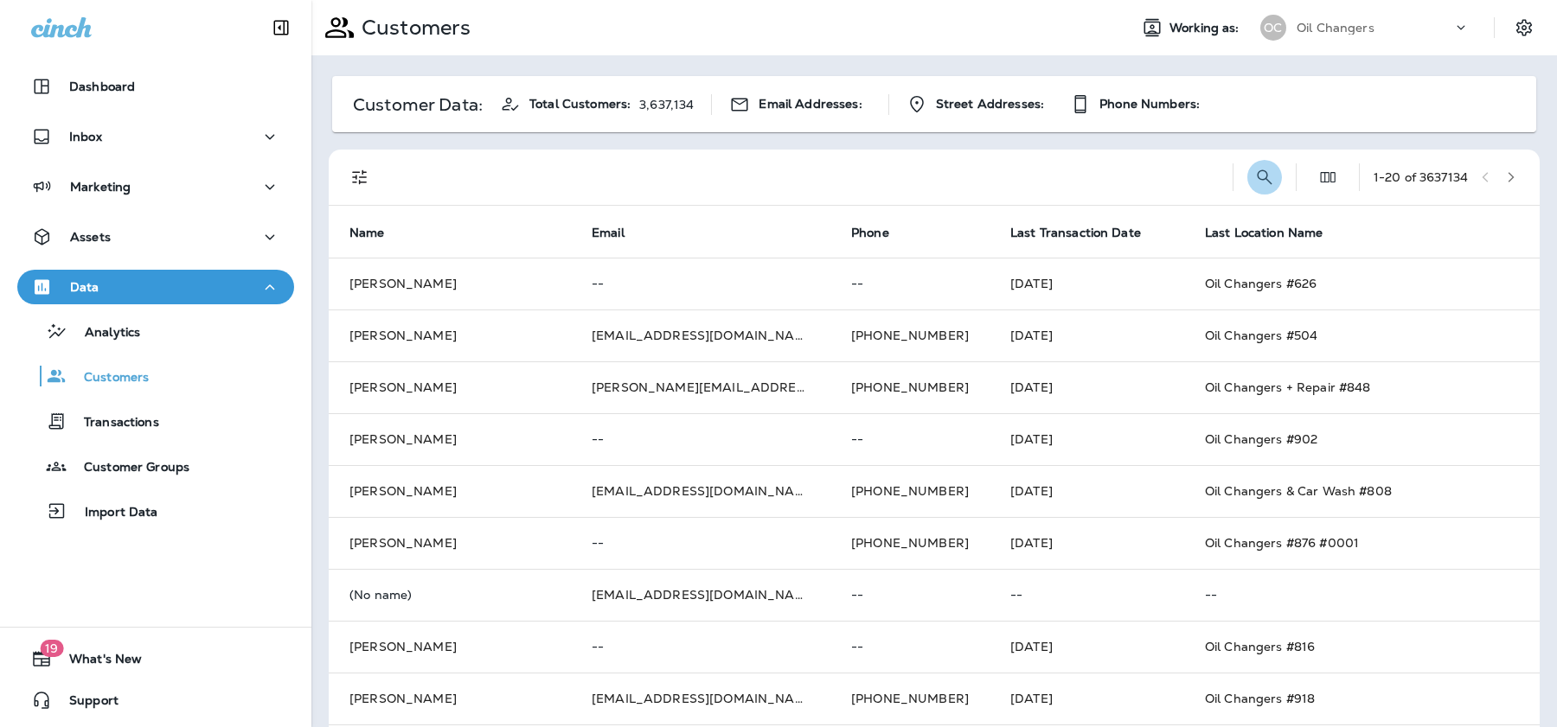
click at [1254, 169] on icon "Search Customers" at bounding box center [1264, 177] width 21 height 21
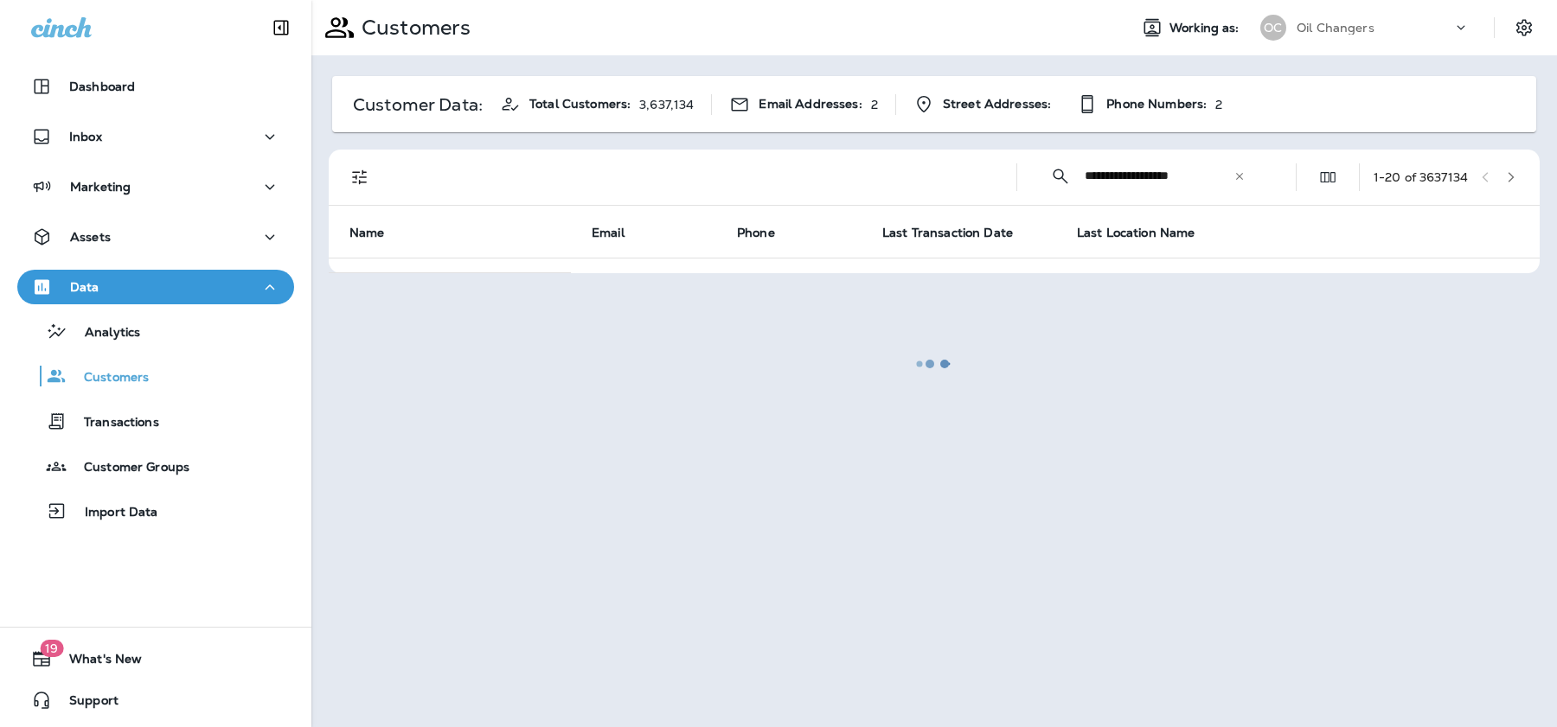
type input "**********"
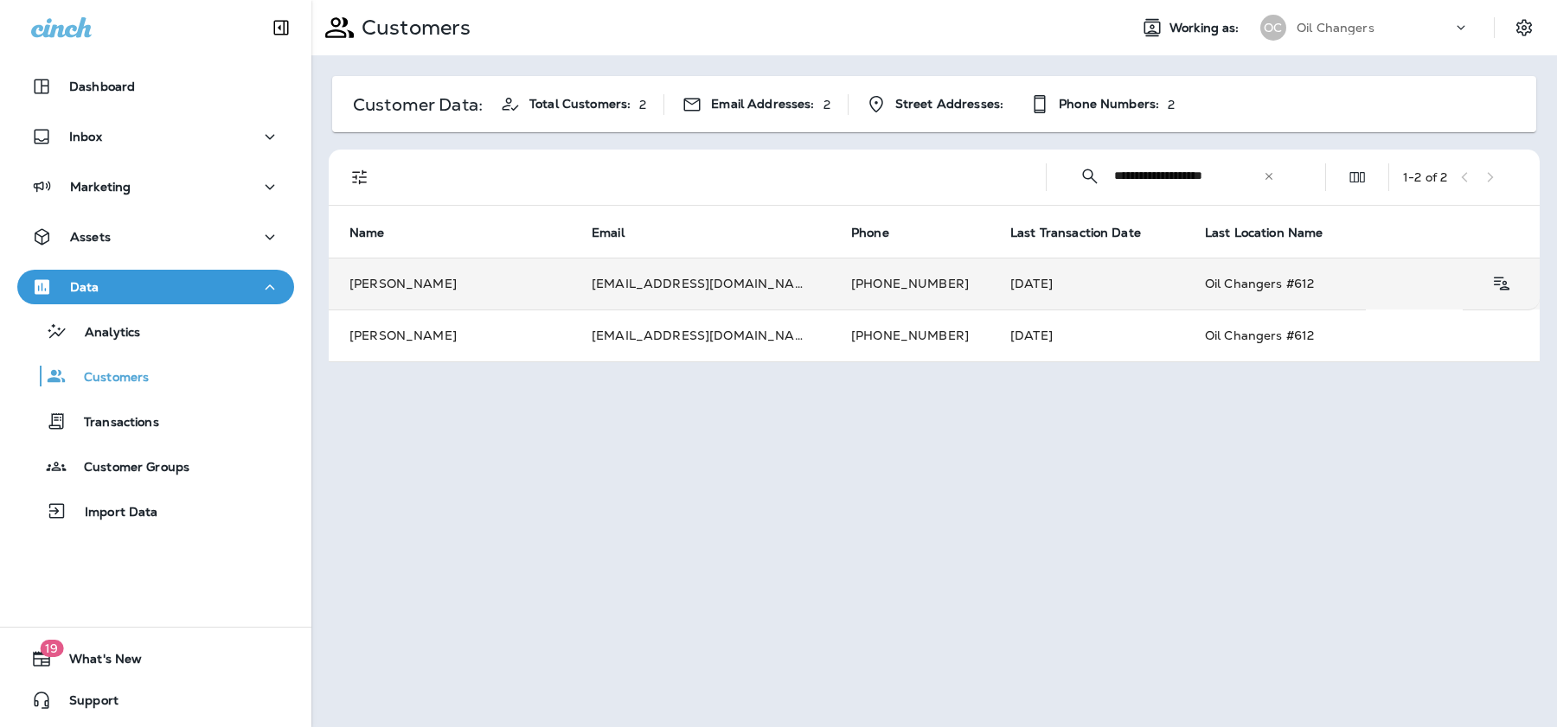
click at [830, 285] on td "[PHONE_NUMBER]" at bounding box center [909, 284] width 159 height 52
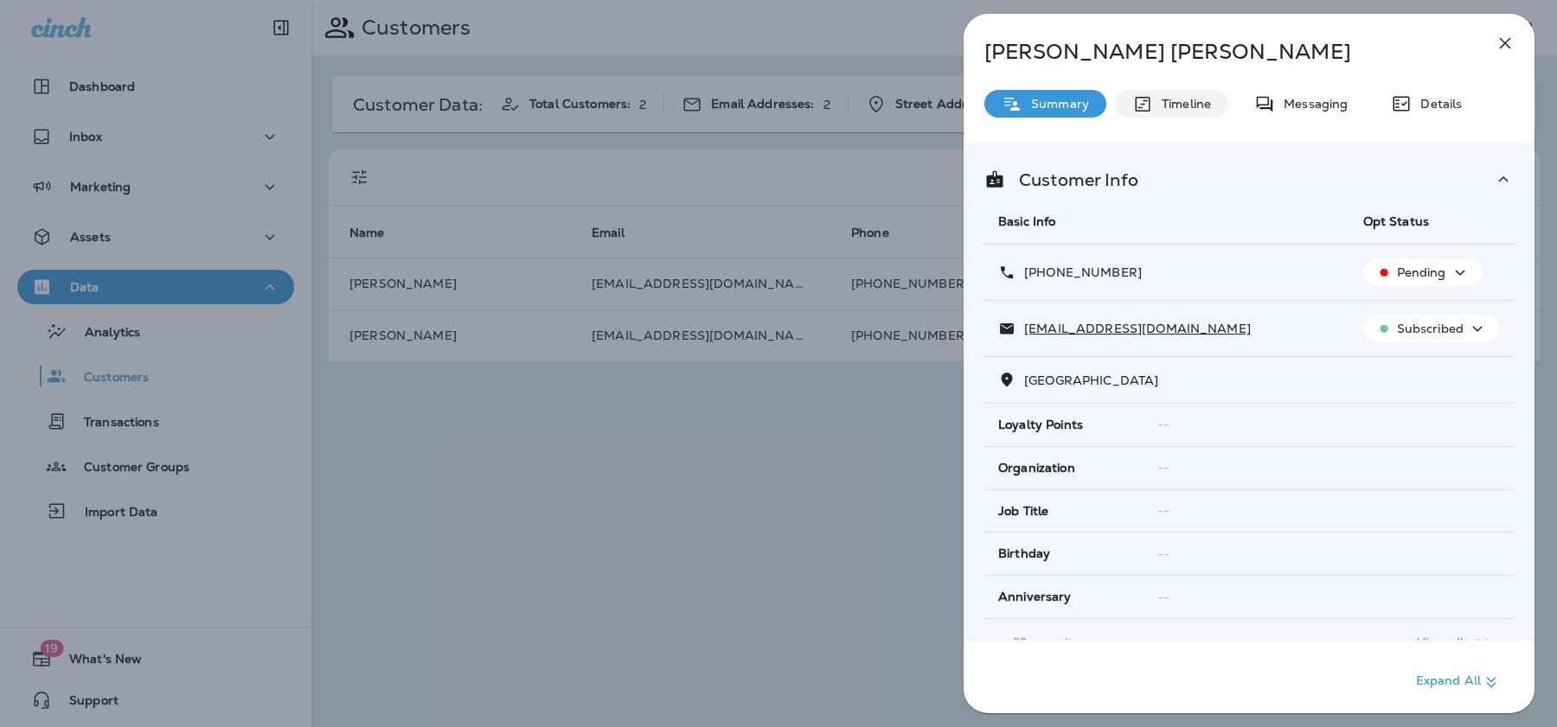
click at [1175, 110] on p "Timeline" at bounding box center [1182, 104] width 58 height 14
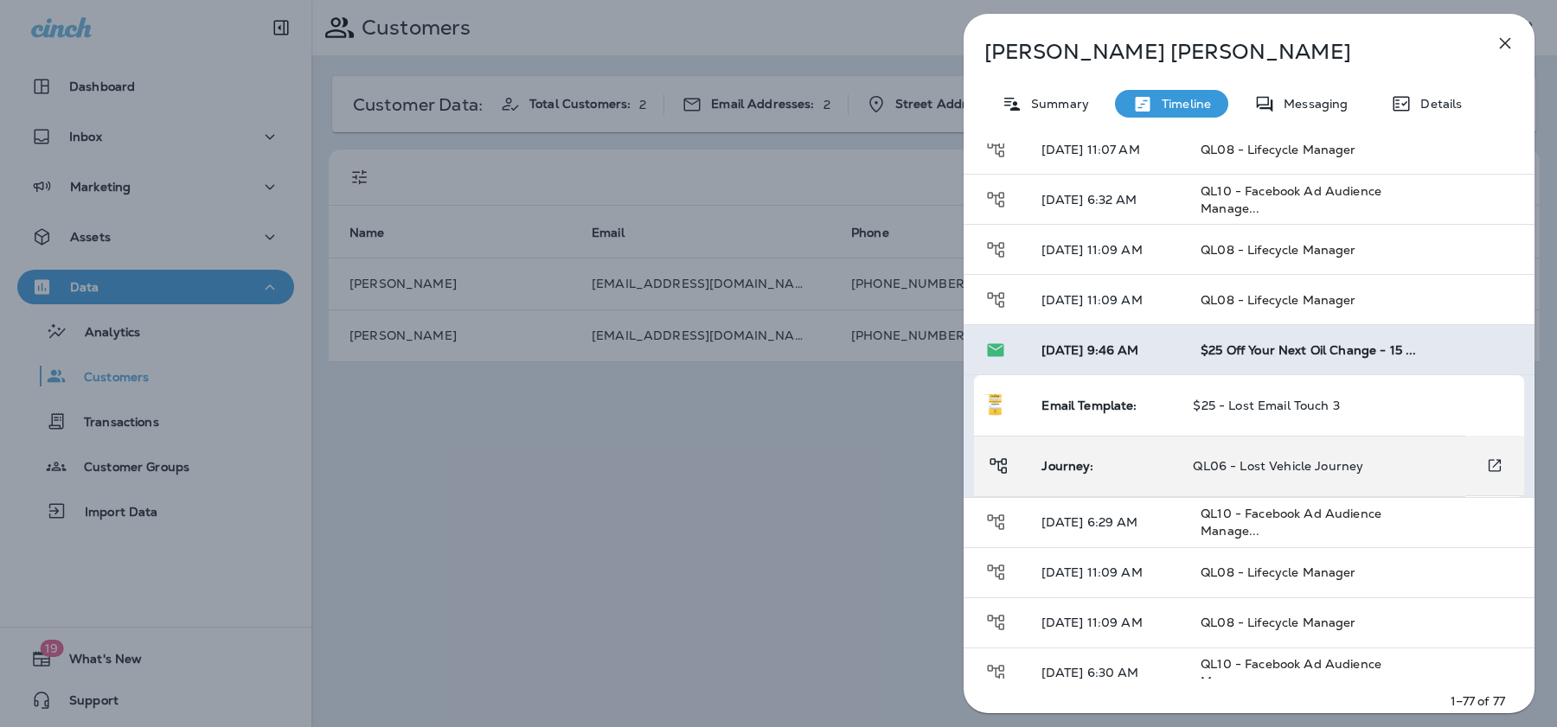
scroll to position [1131, 0]
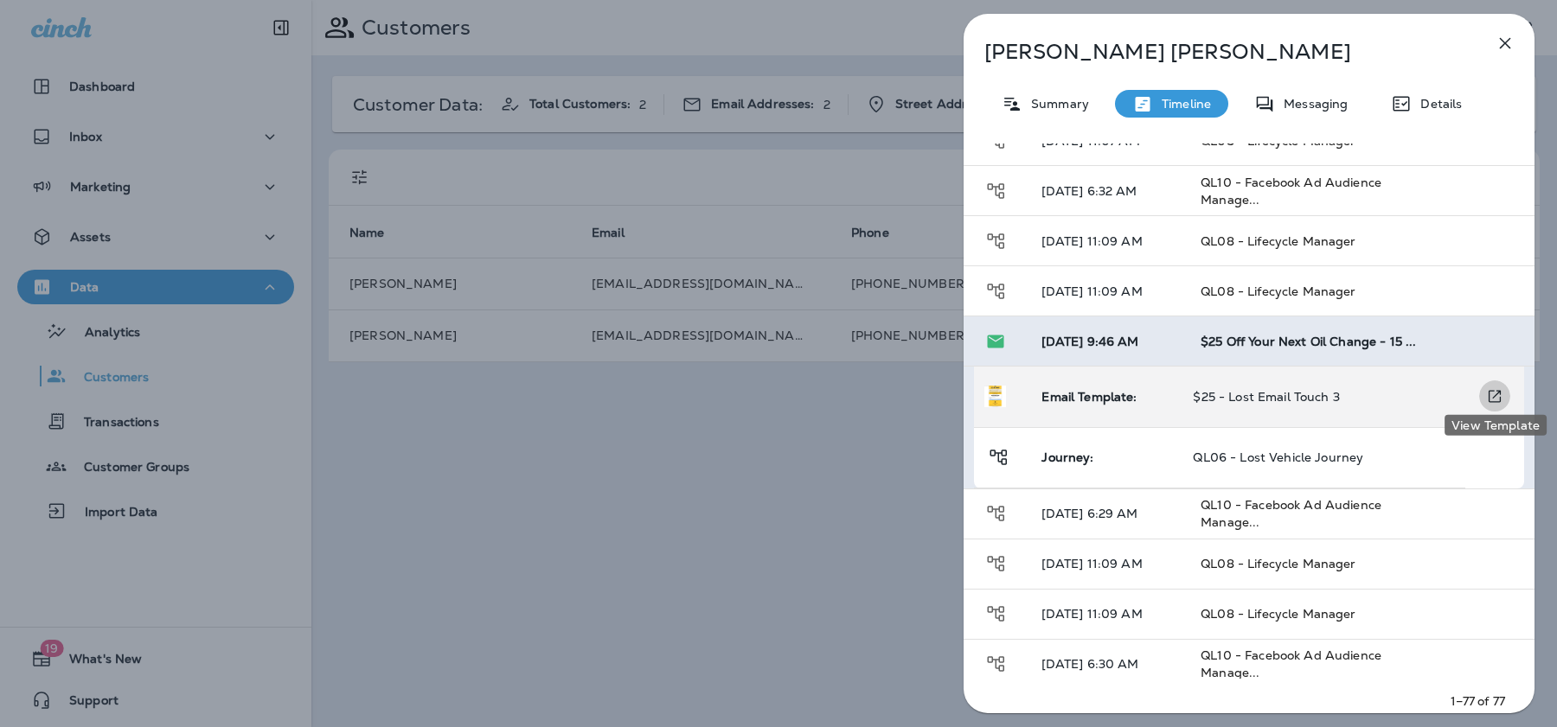
click at [1490, 388] on icon "View Template" at bounding box center [1494, 397] width 17 height 18
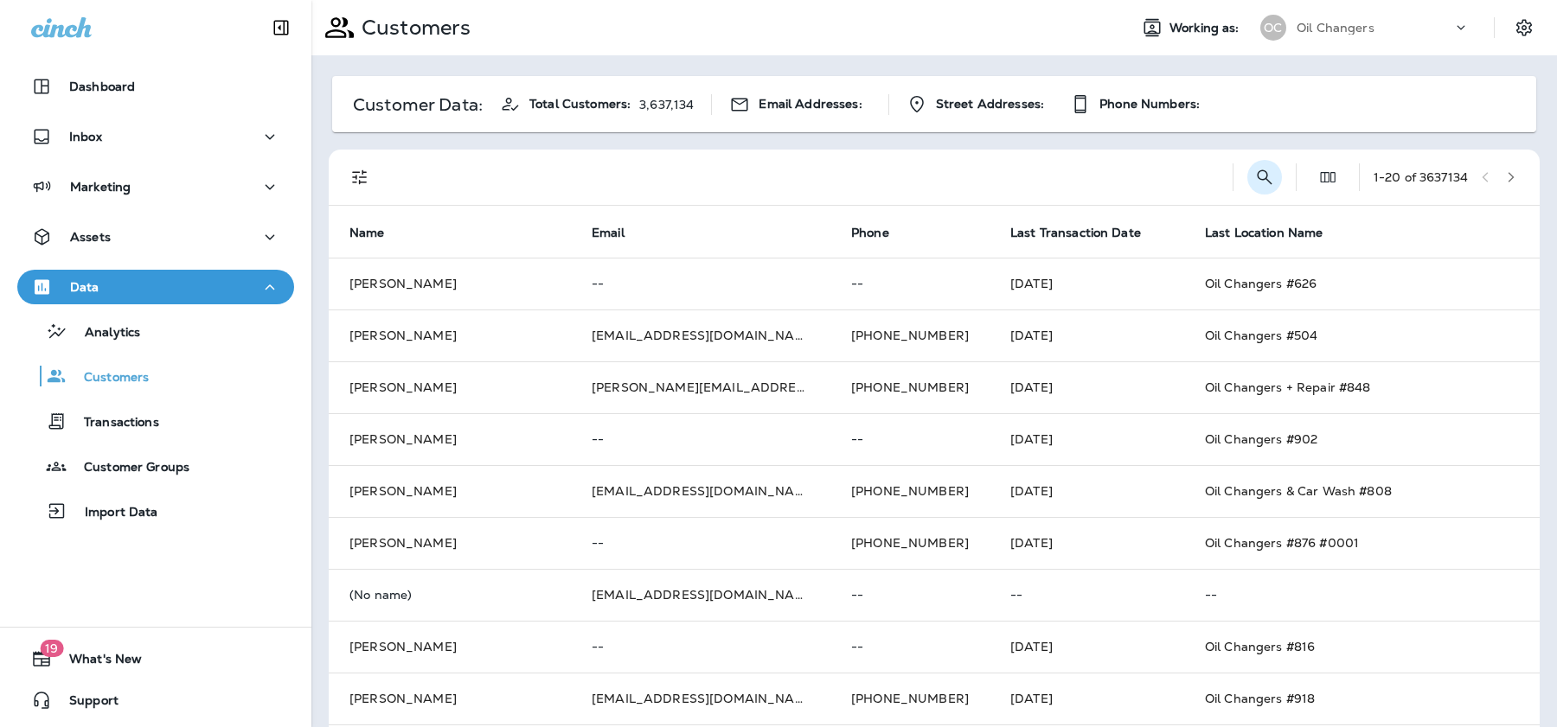
click at [1257, 166] on button "Search Customers" at bounding box center [1264, 177] width 35 height 35
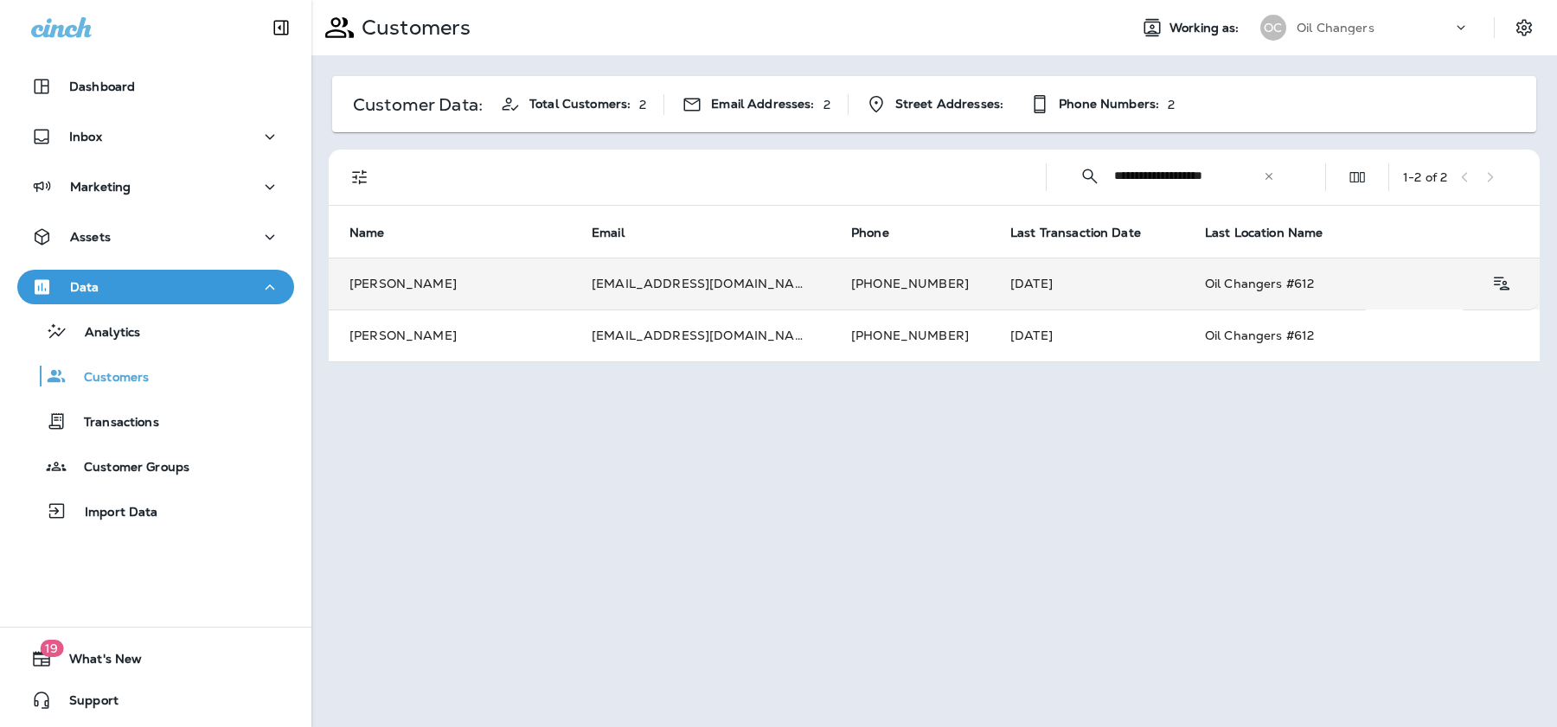
type input "**********"
click at [876, 285] on td "[PHONE_NUMBER]" at bounding box center [909, 284] width 159 height 52
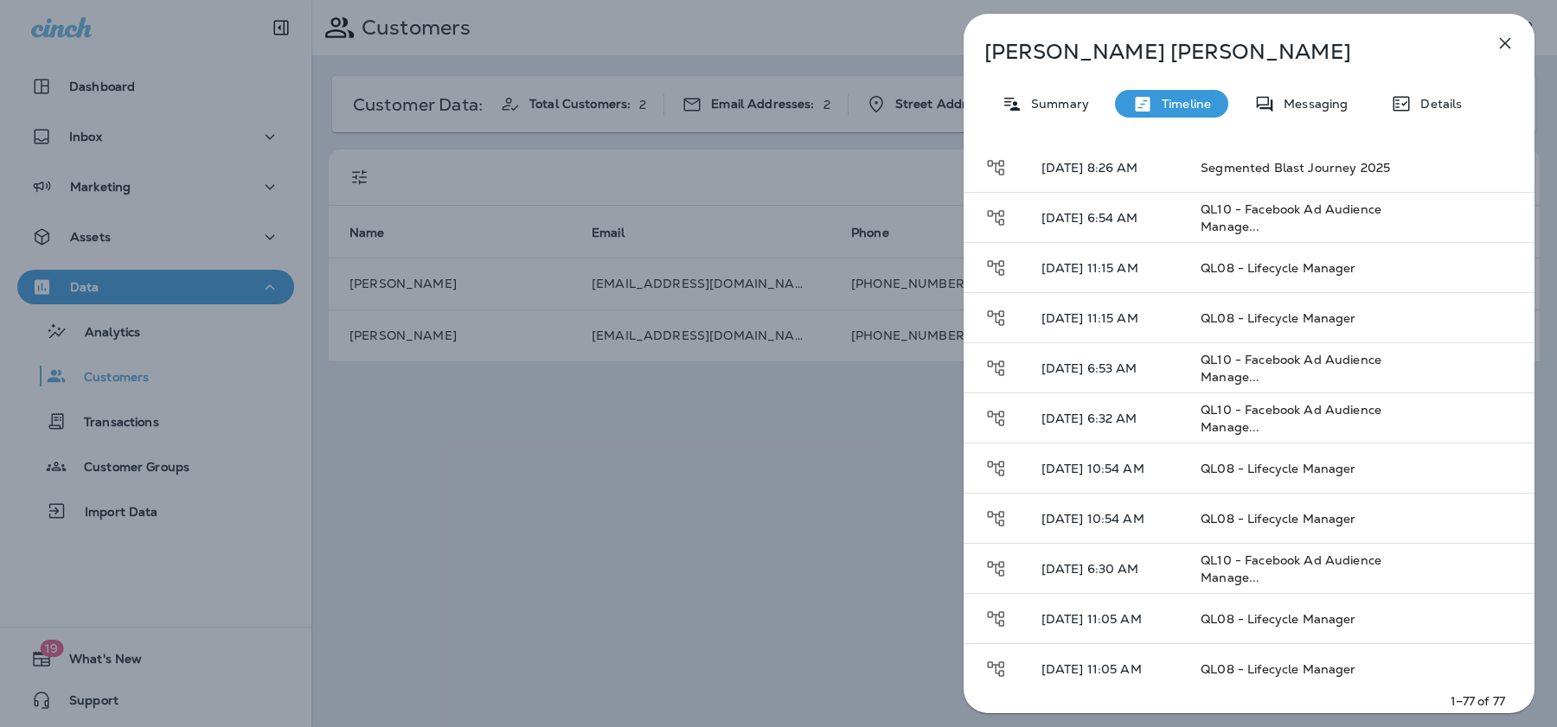
scroll to position [275, 0]
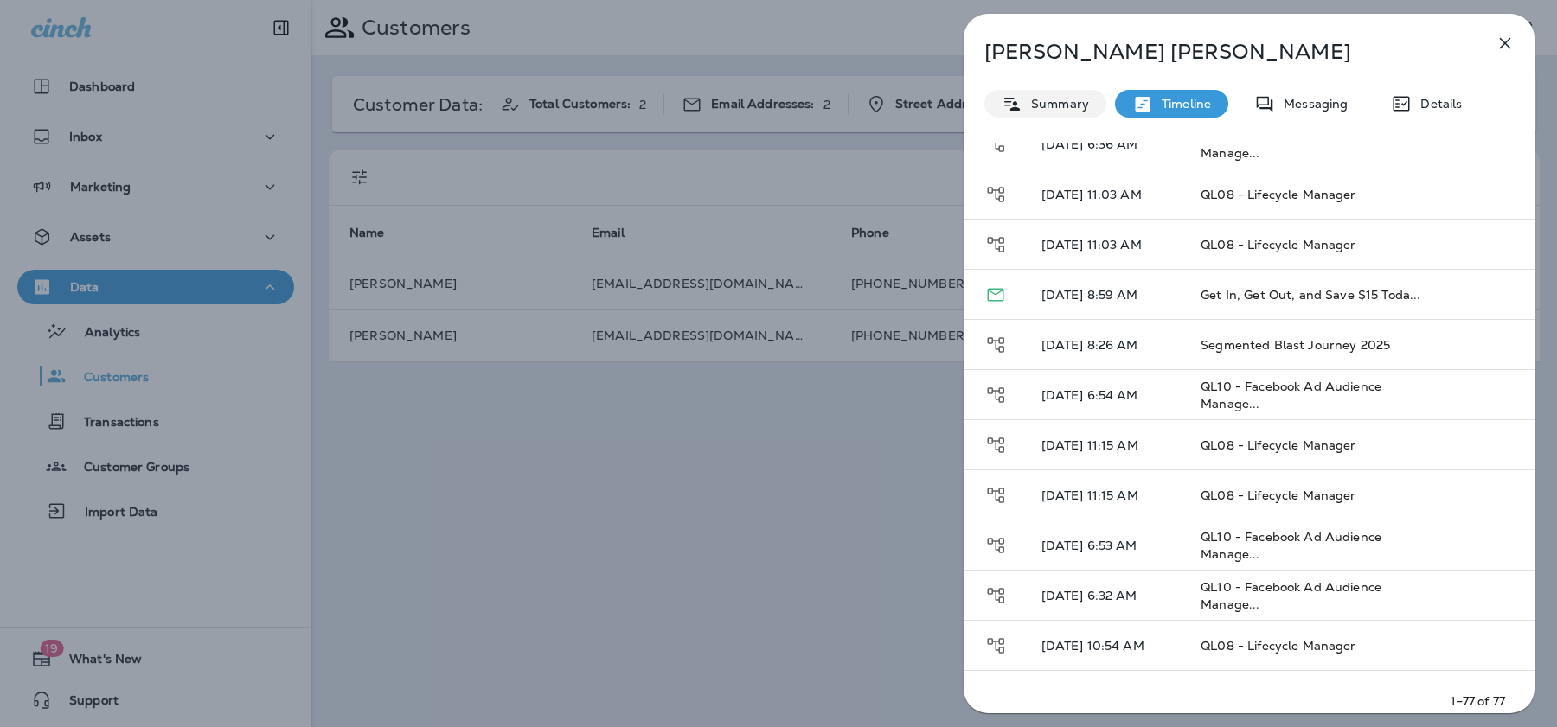
click at [1054, 92] on div "Summary" at bounding box center [1045, 104] width 122 height 28
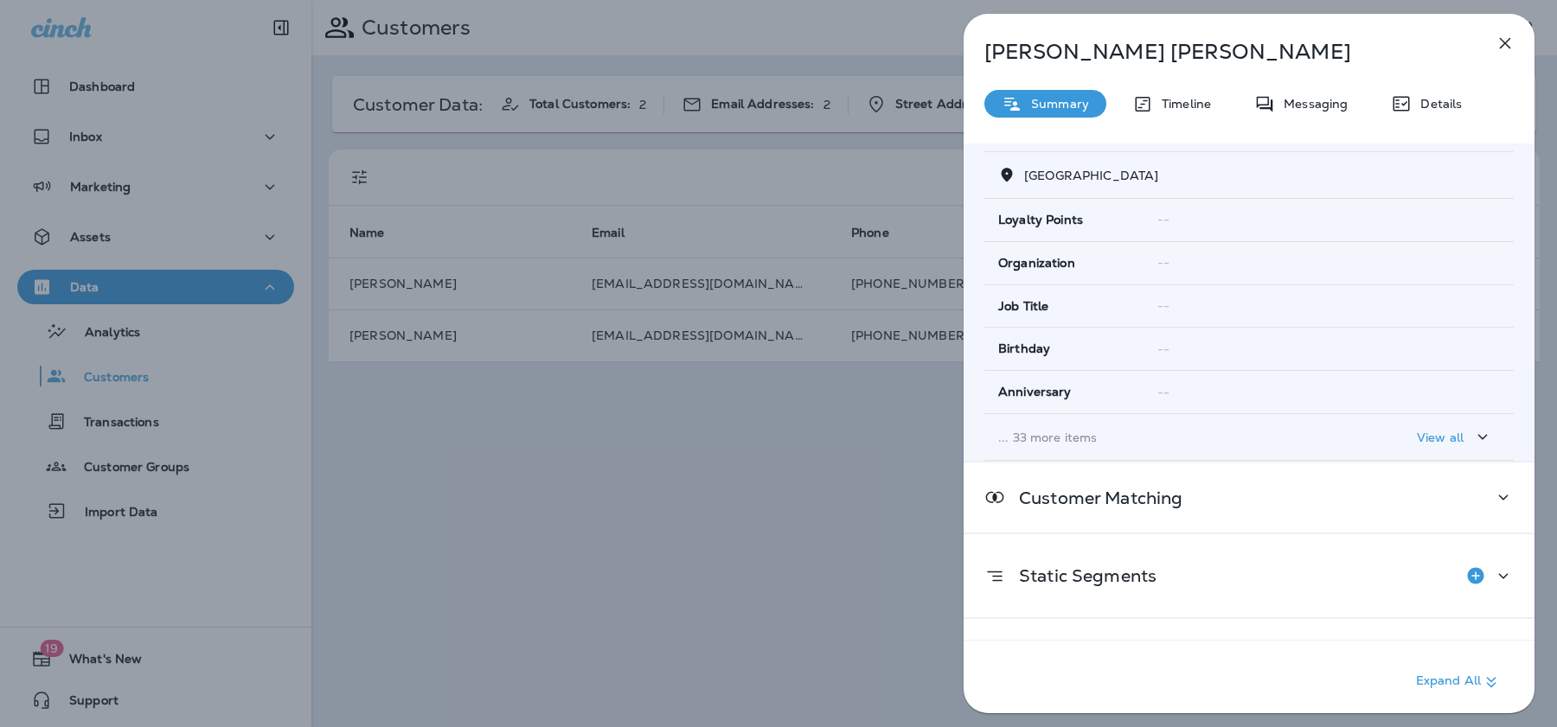
scroll to position [248, 0]
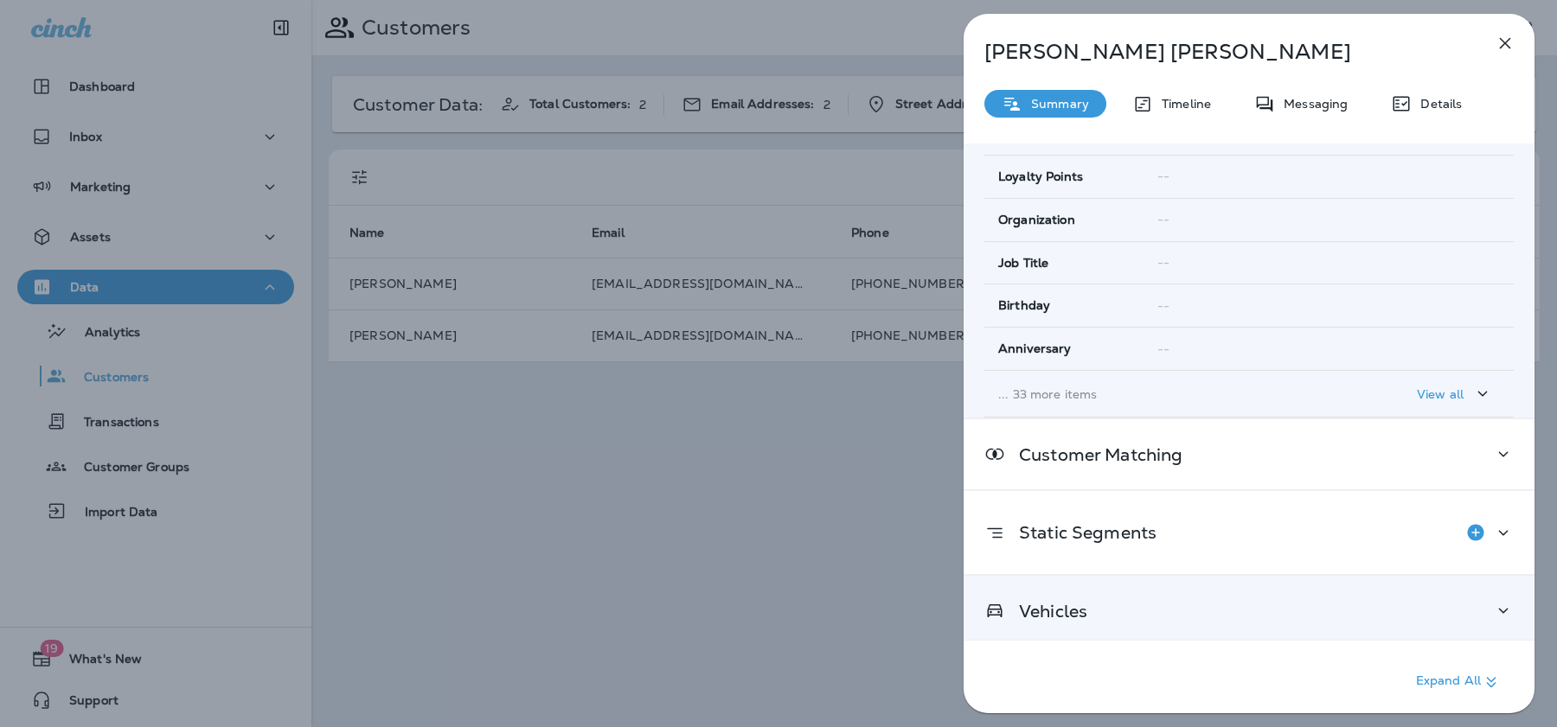
click at [1168, 585] on div "Vehicles" at bounding box center [1249, 611] width 571 height 70
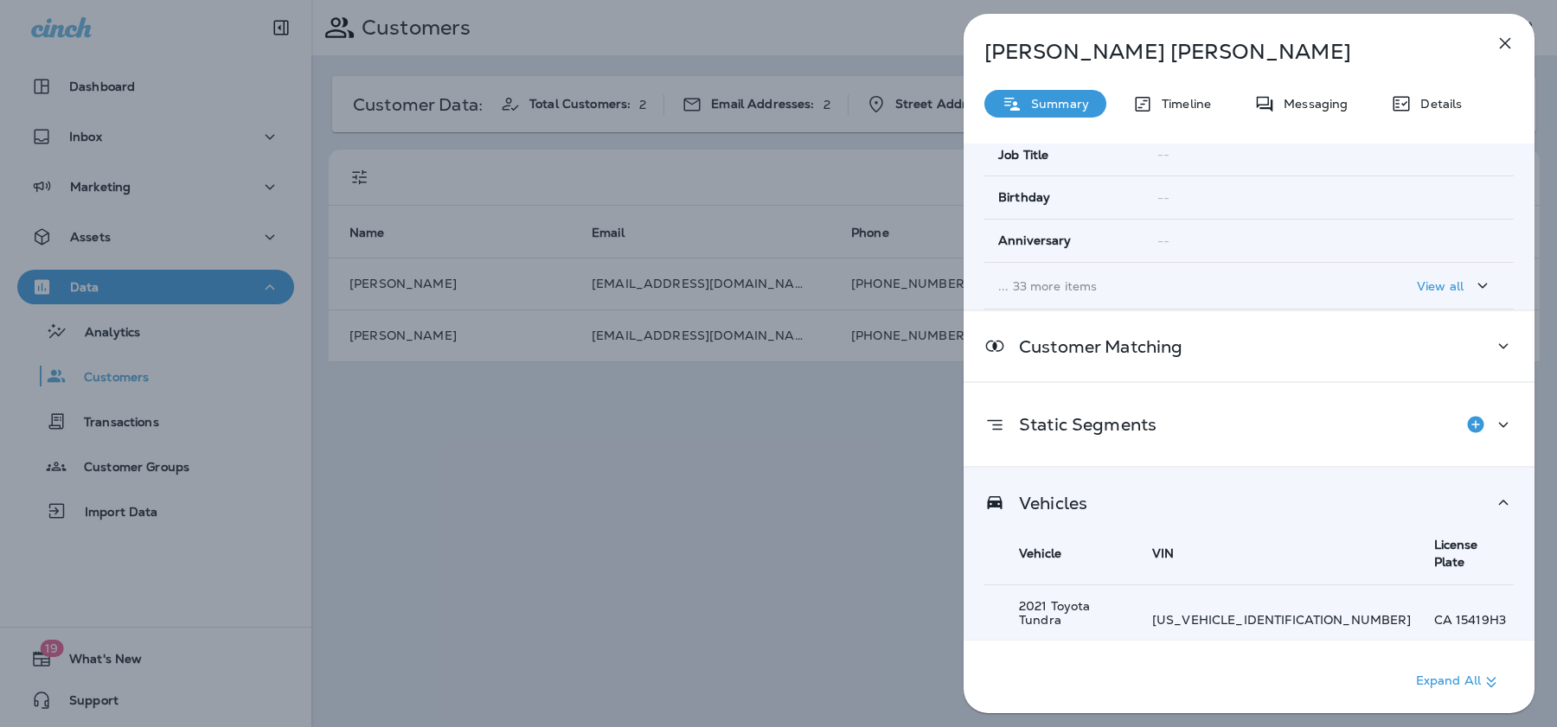
scroll to position [389, 0]
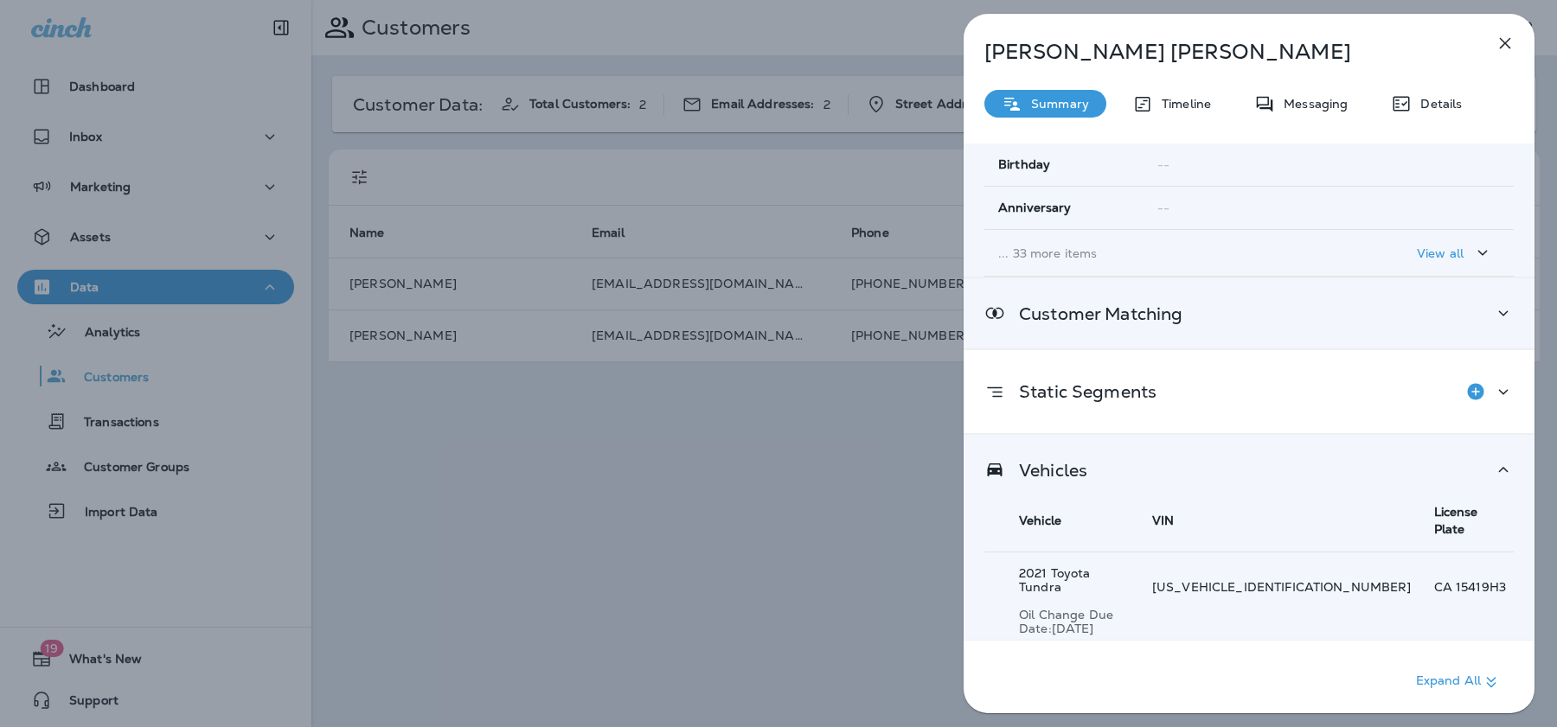
click at [1158, 307] on p "Customer Matching" at bounding box center [1093, 314] width 177 height 14
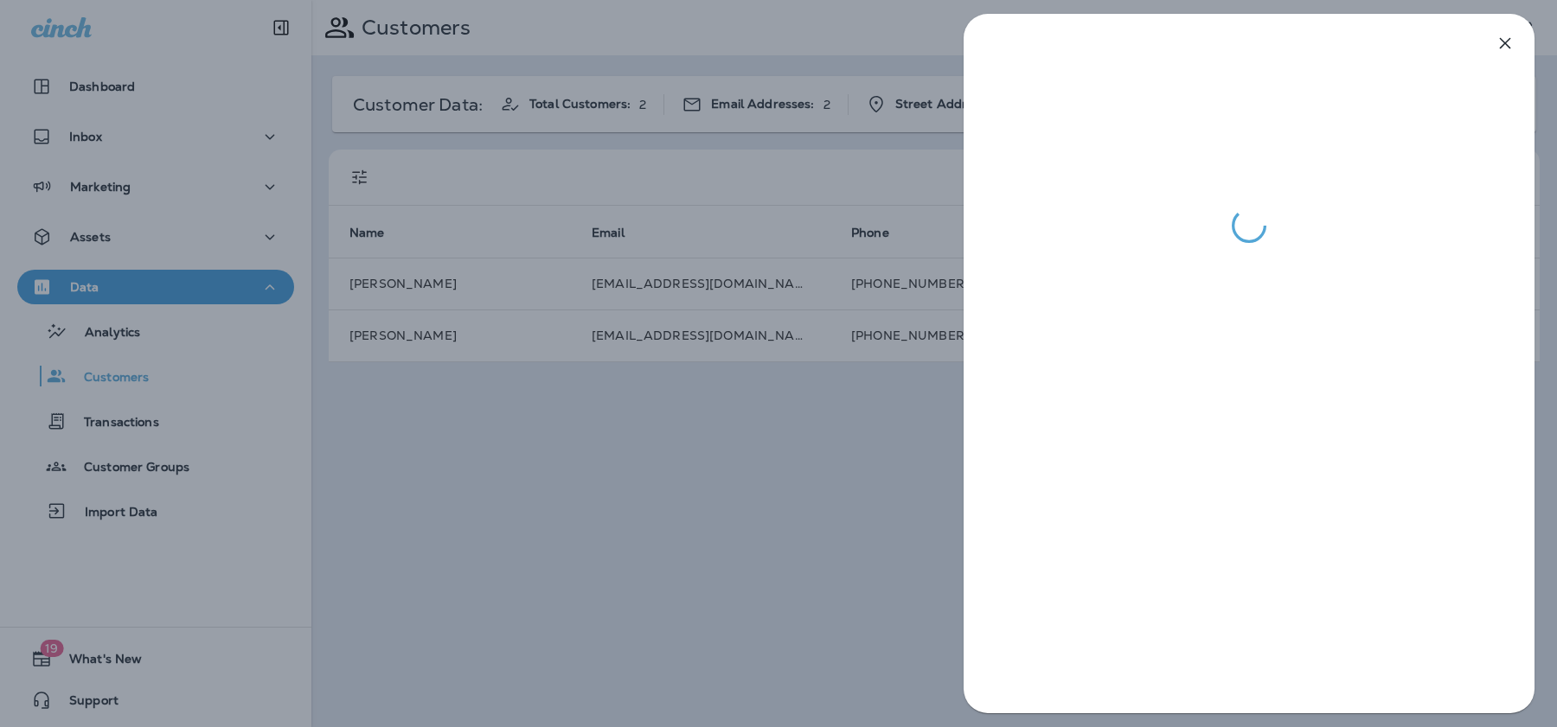
click at [881, 431] on div at bounding box center [778, 363] width 1557 height 727
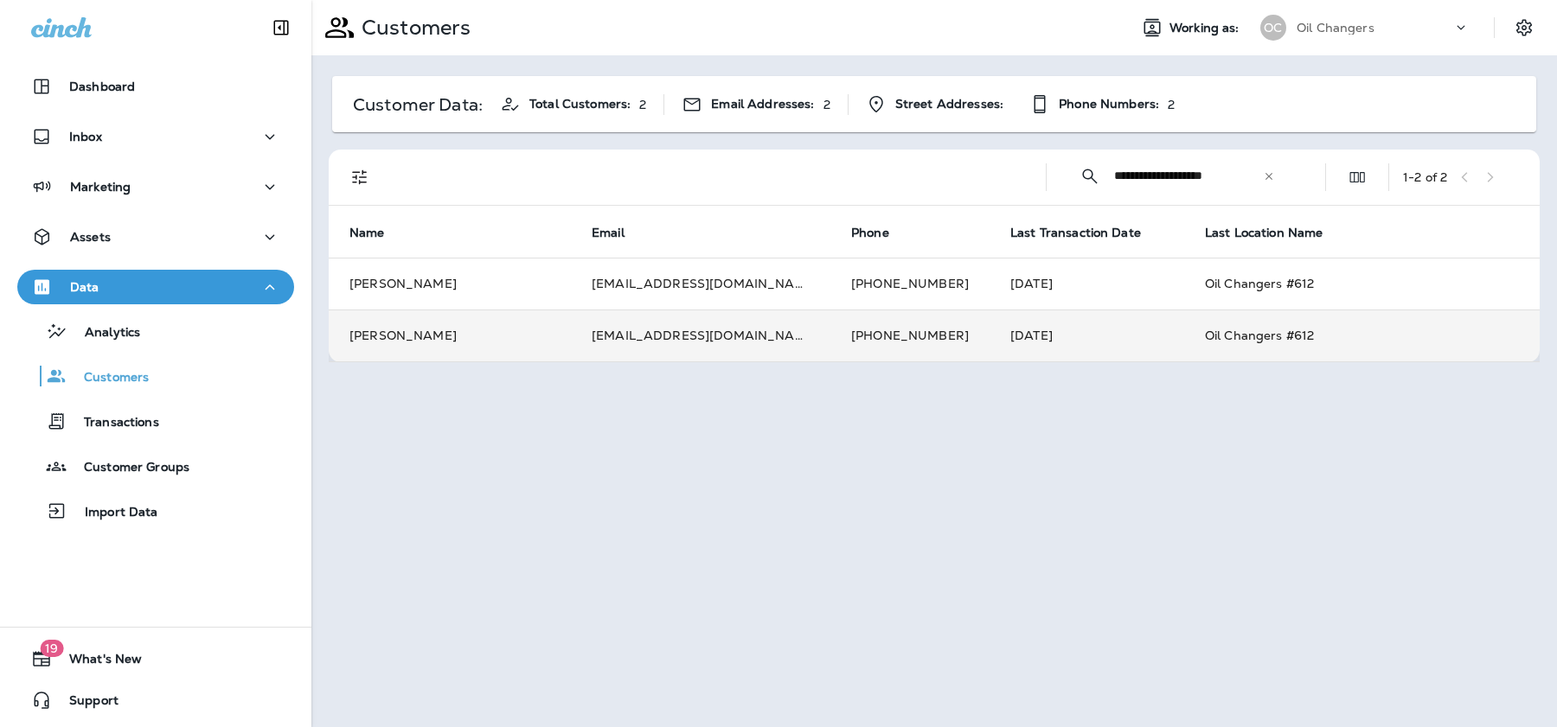
click at [740, 334] on td "[EMAIL_ADDRESS][DOMAIN_NAME]" at bounding box center [700, 336] width 259 height 52
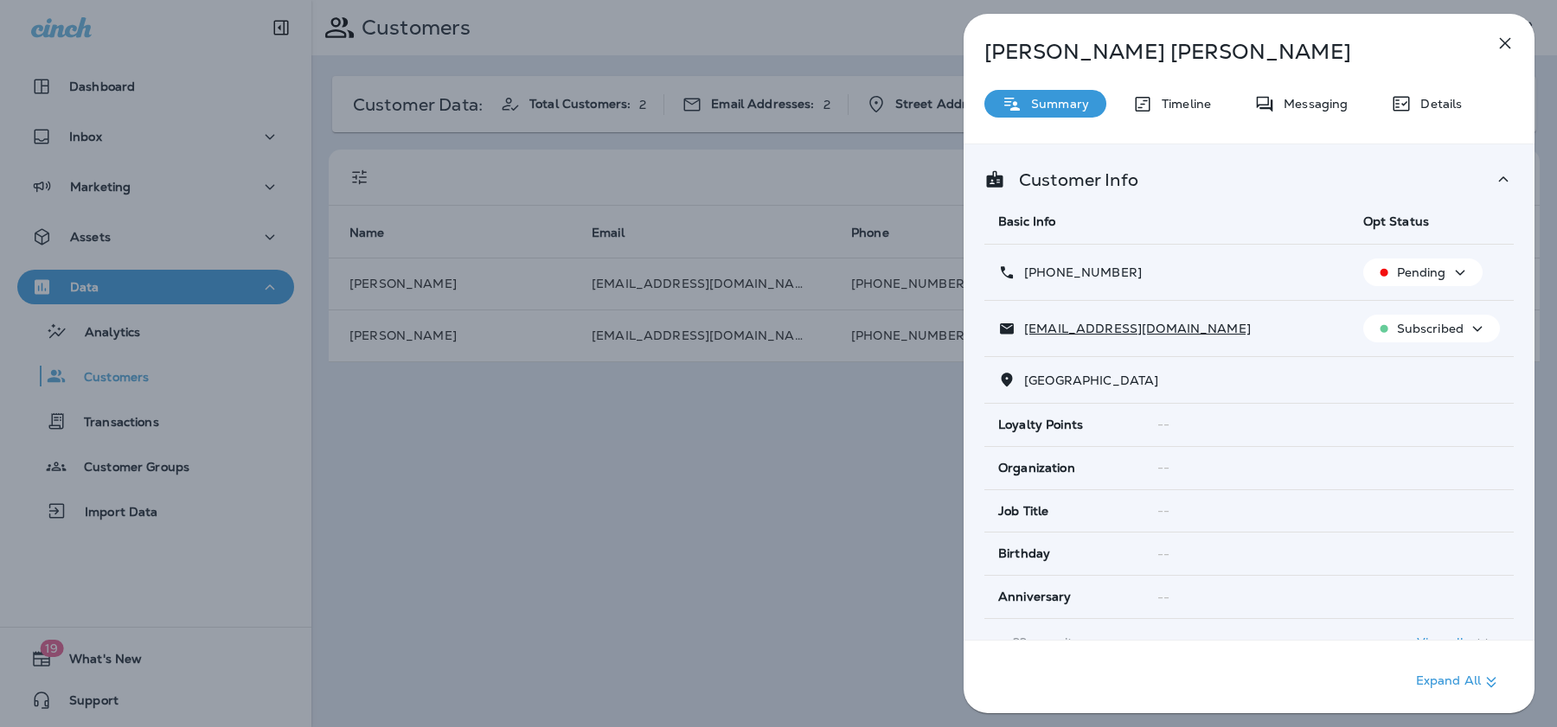
scroll to position [248, 0]
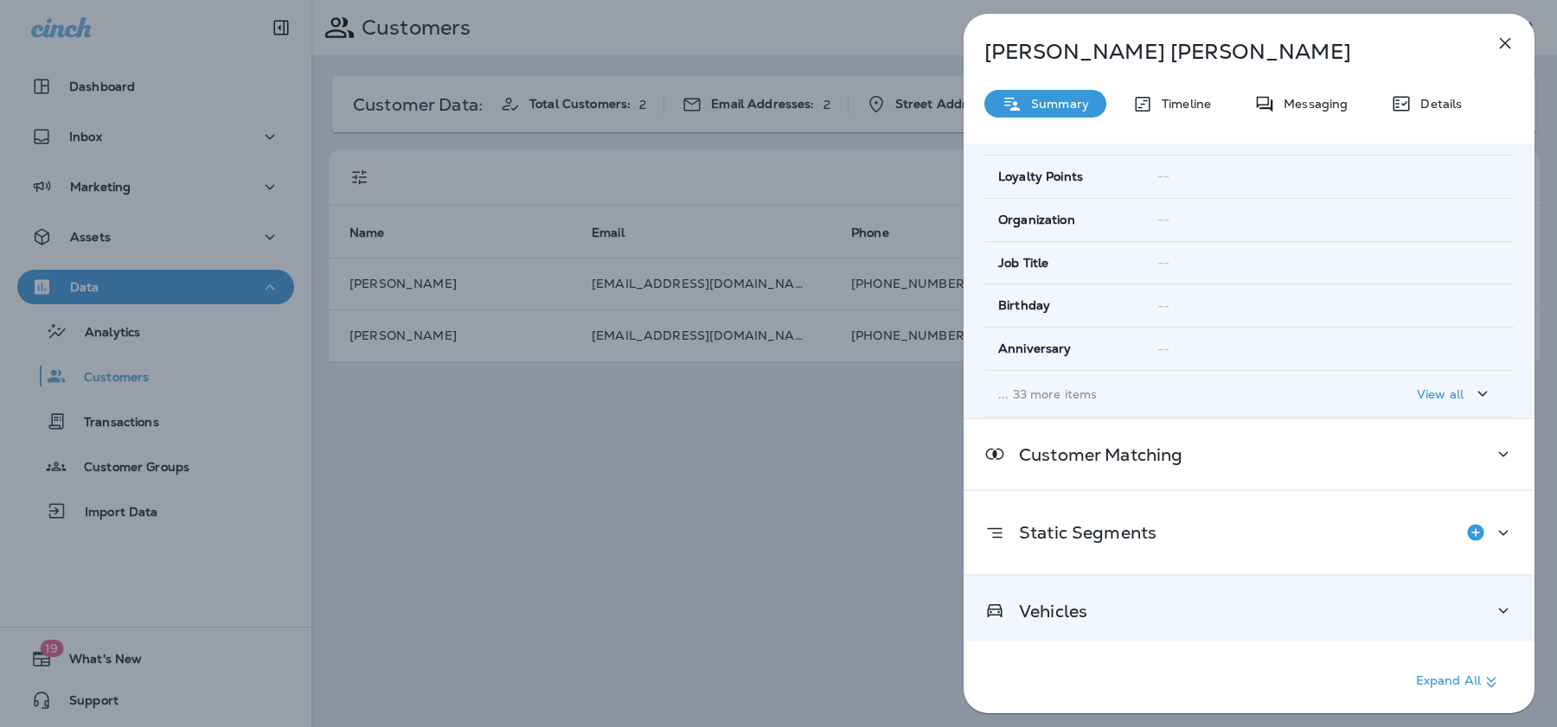
click at [1179, 618] on div "Vehicles" at bounding box center [1249, 611] width 571 height 70
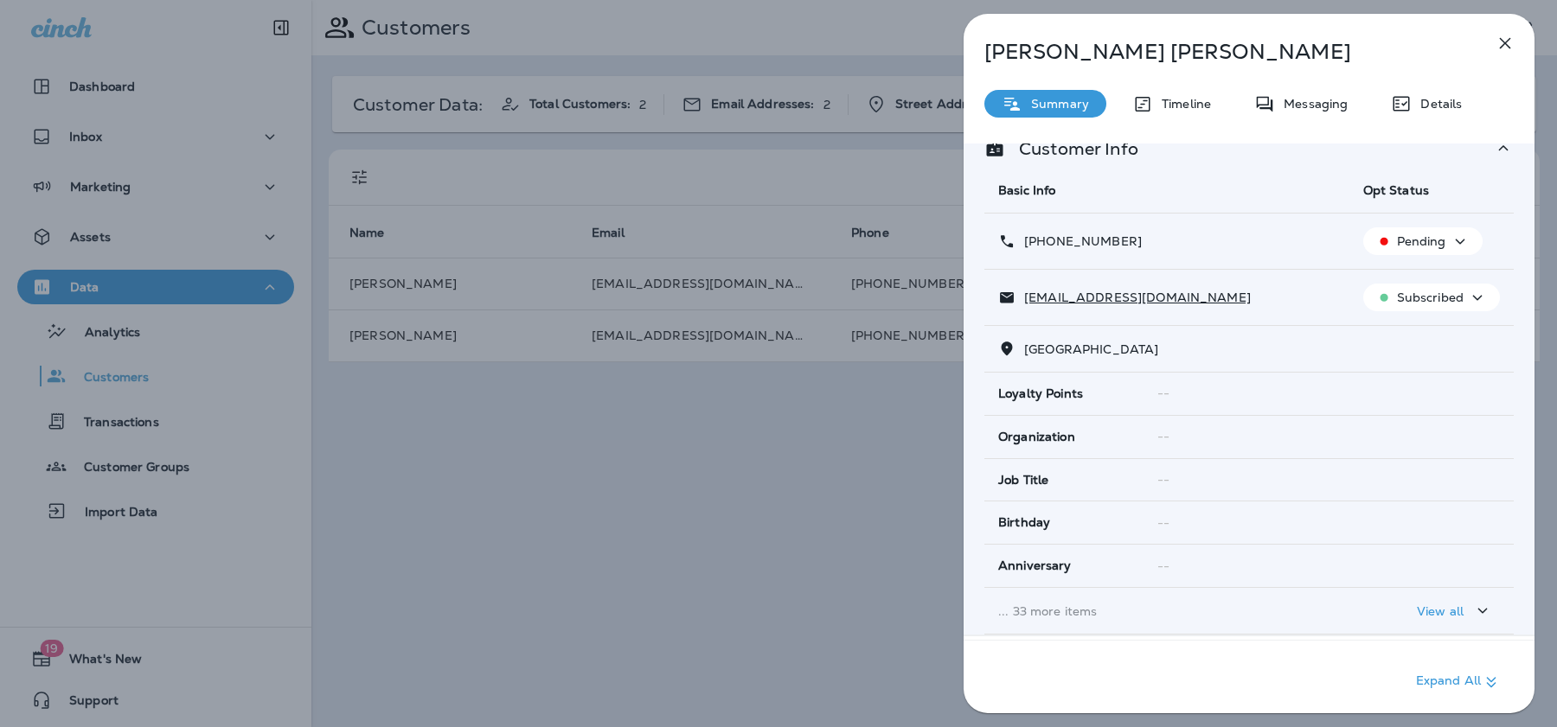
scroll to position [0, 0]
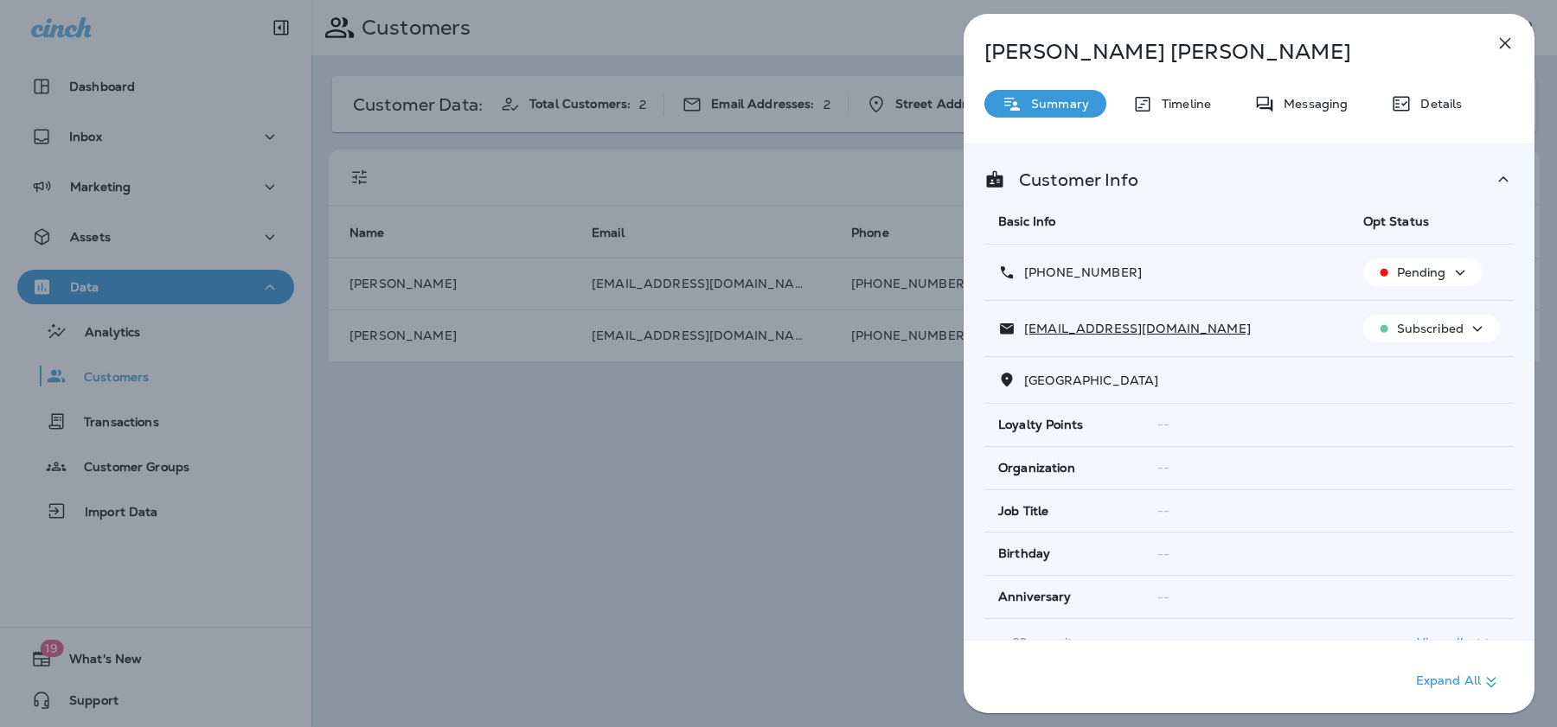
click at [842, 409] on div "[PERSON_NAME] Summary Timeline Messaging Details Customer Info Basic Info Opt S…" at bounding box center [778, 363] width 1557 height 727
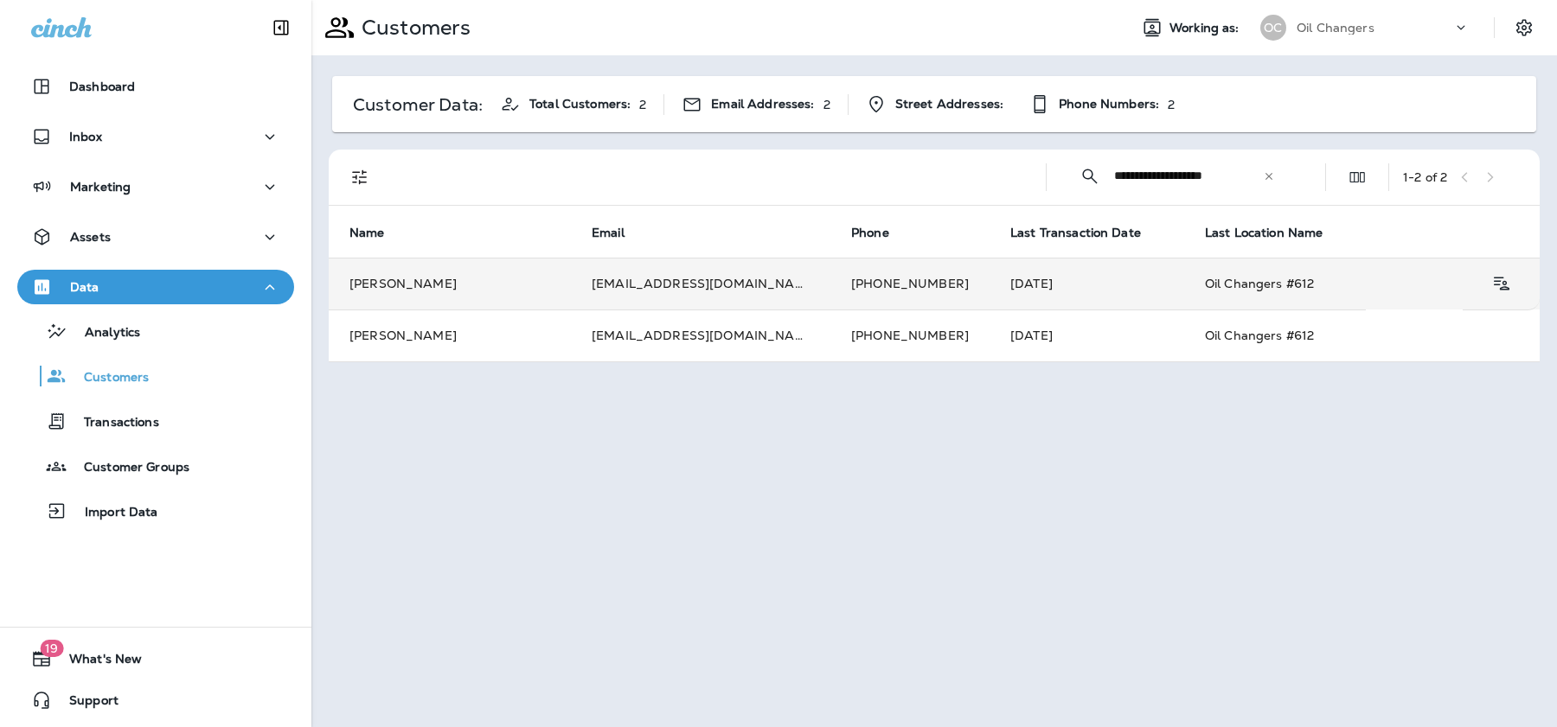
click at [723, 285] on td "[EMAIL_ADDRESS][DOMAIN_NAME]" at bounding box center [700, 284] width 259 height 52
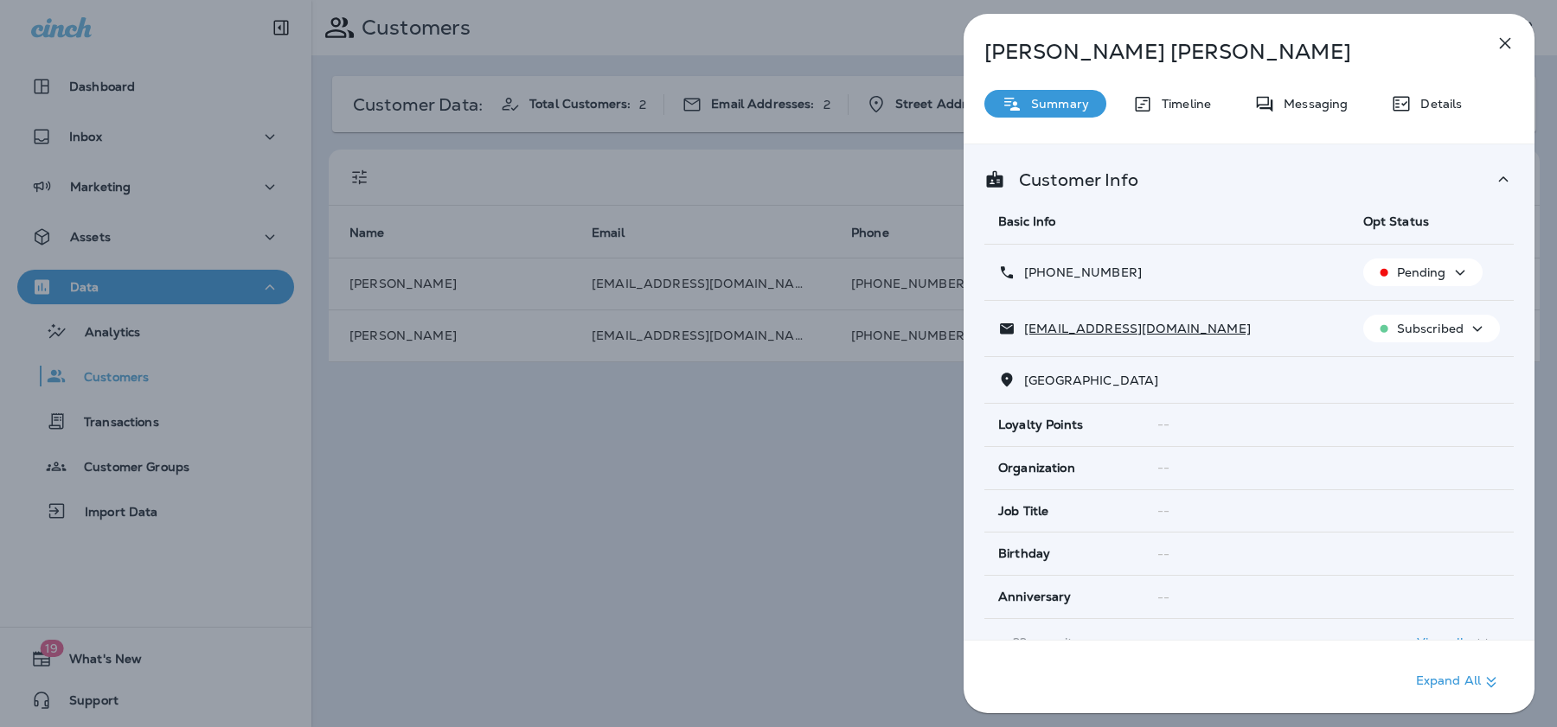
scroll to position [248, 0]
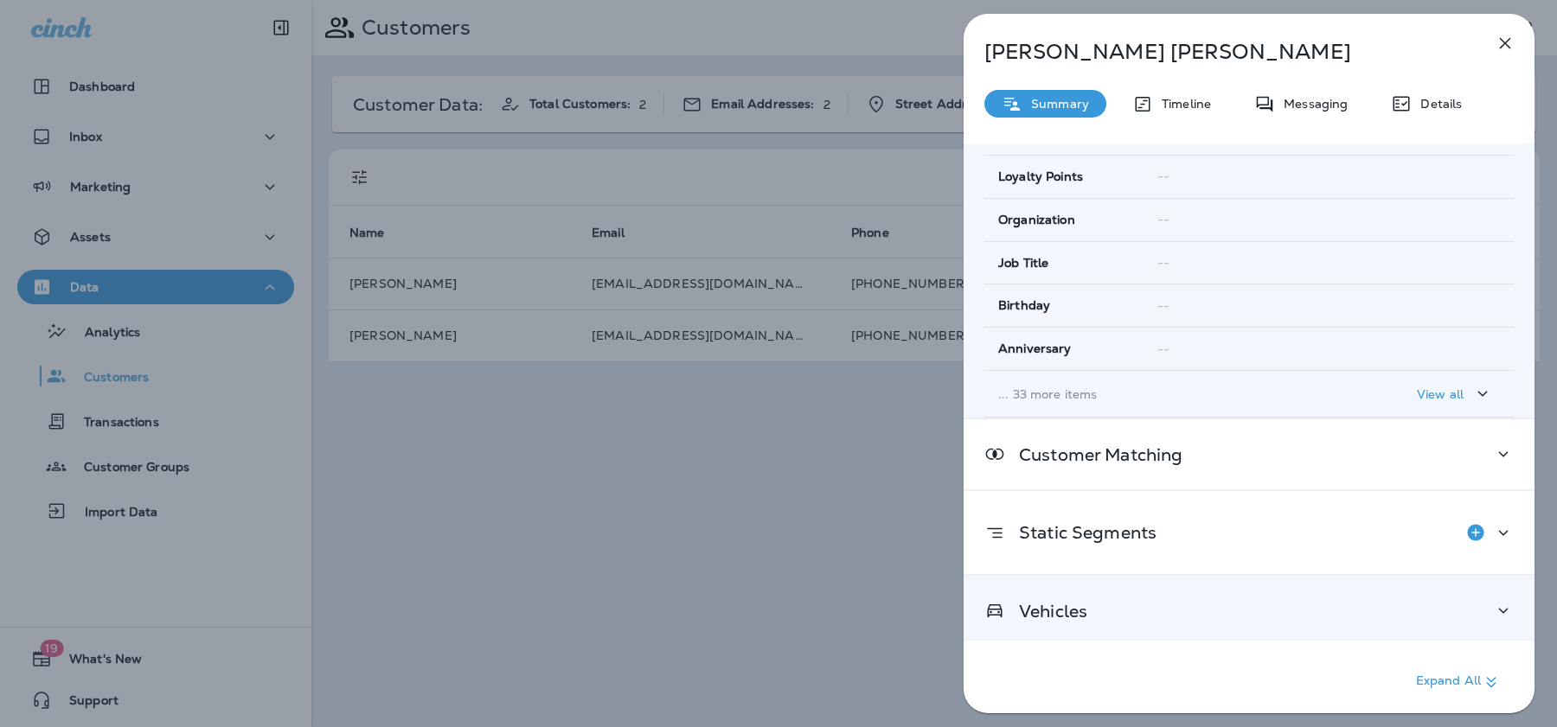
click at [1204, 612] on div "Vehicles" at bounding box center [1248, 611] width 529 height 22
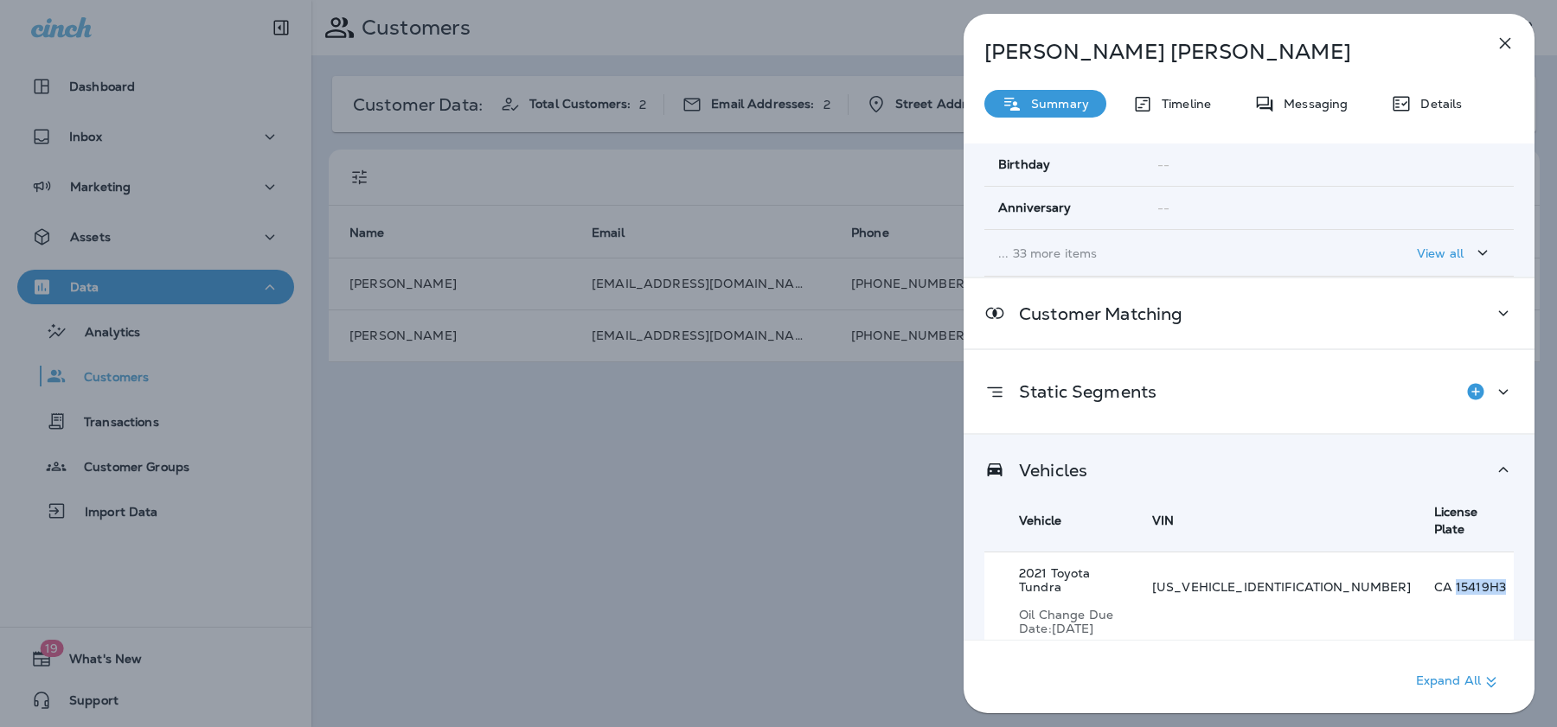
drag, startPoint x: 1480, startPoint y: 548, endPoint x: 1422, endPoint y: 551, distance: 58.1
click at [1434, 580] on p "CA 15419H3" at bounding box center [1474, 587] width 80 height 14
copy p "15419H3"
